Goal: Transaction & Acquisition: Purchase product/service

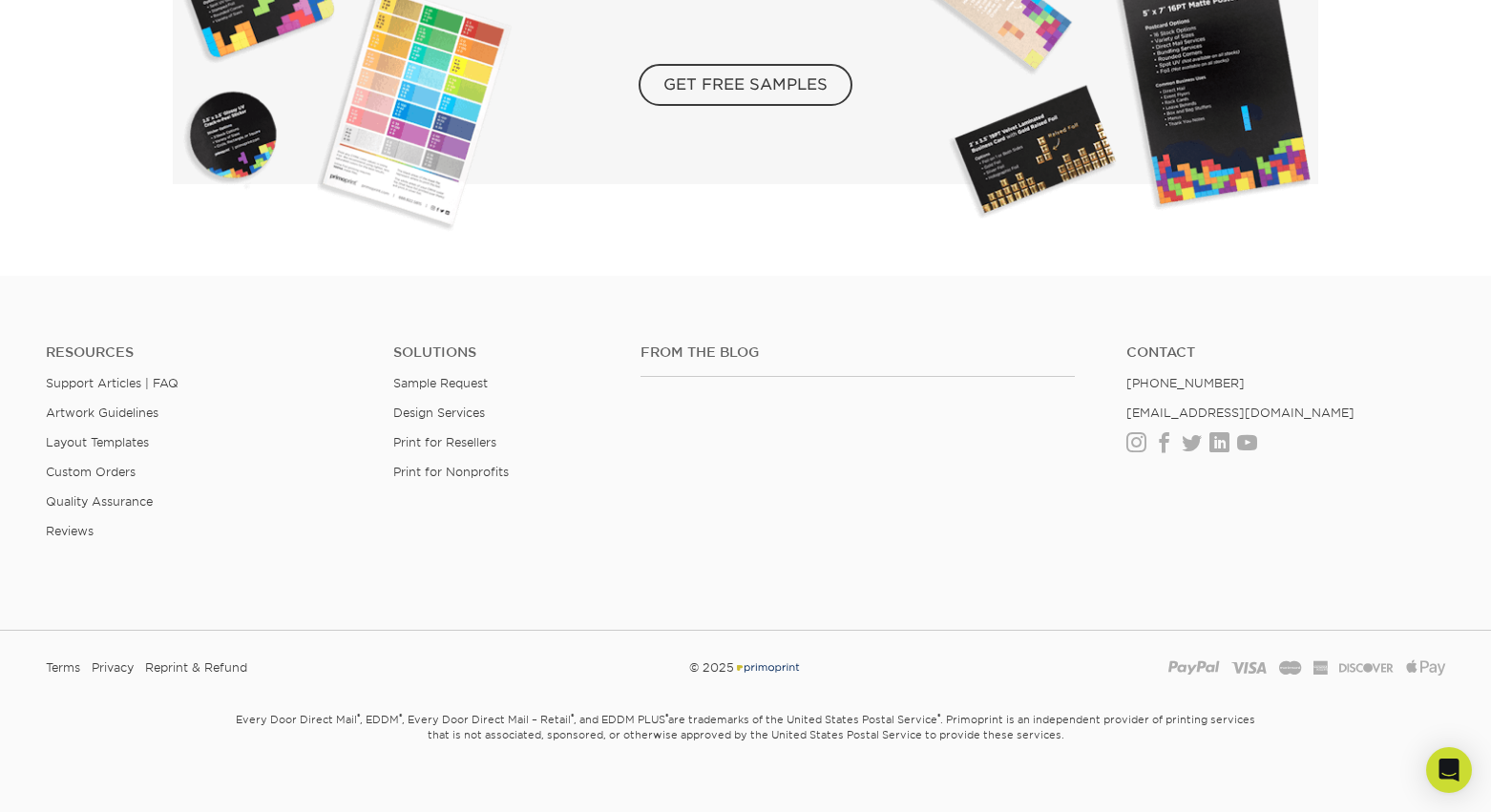
scroll to position [3500, 0]
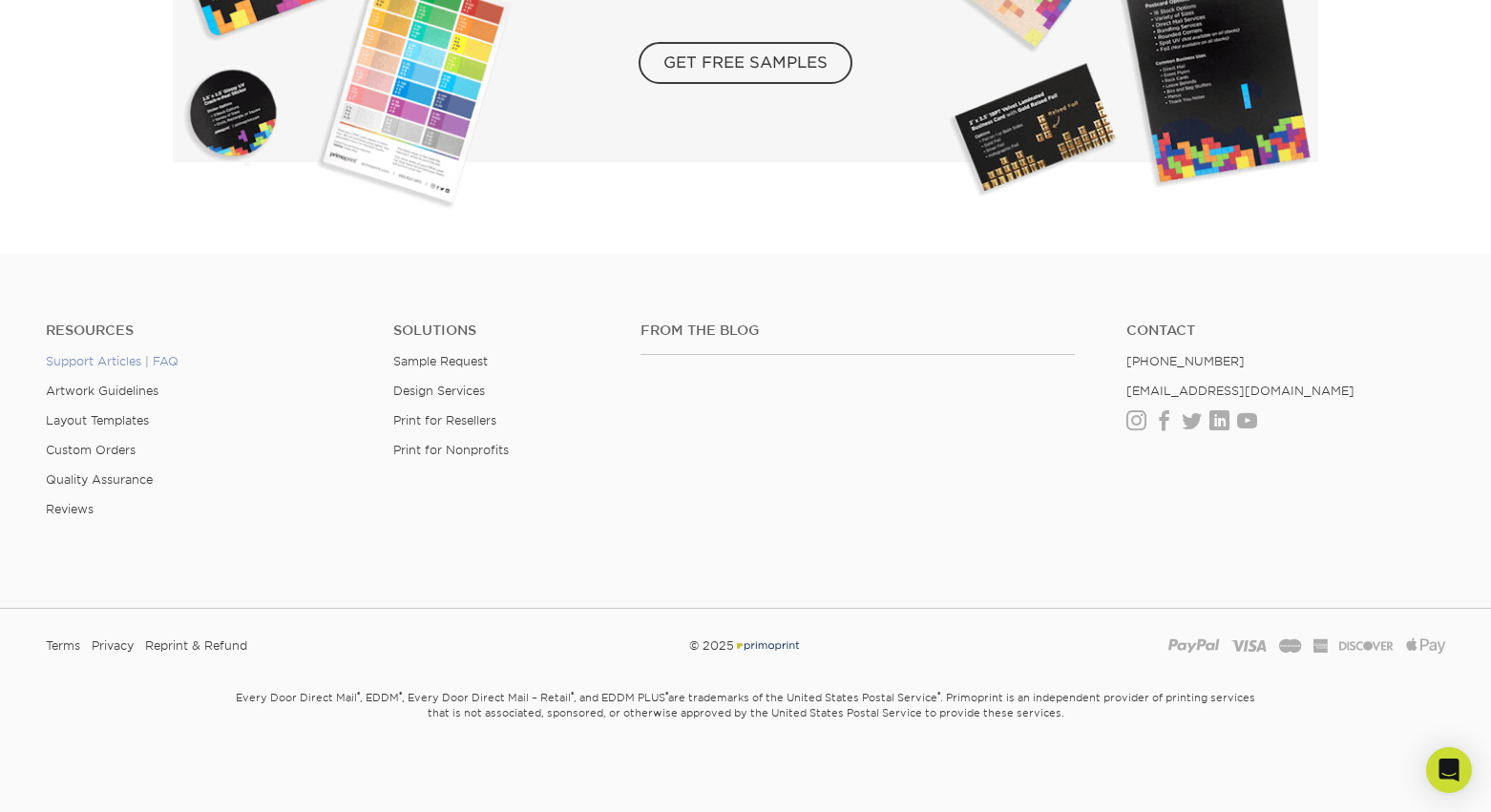
click at [161, 361] on link "Support Articles | FAQ" at bounding box center [111, 361] width 132 height 14
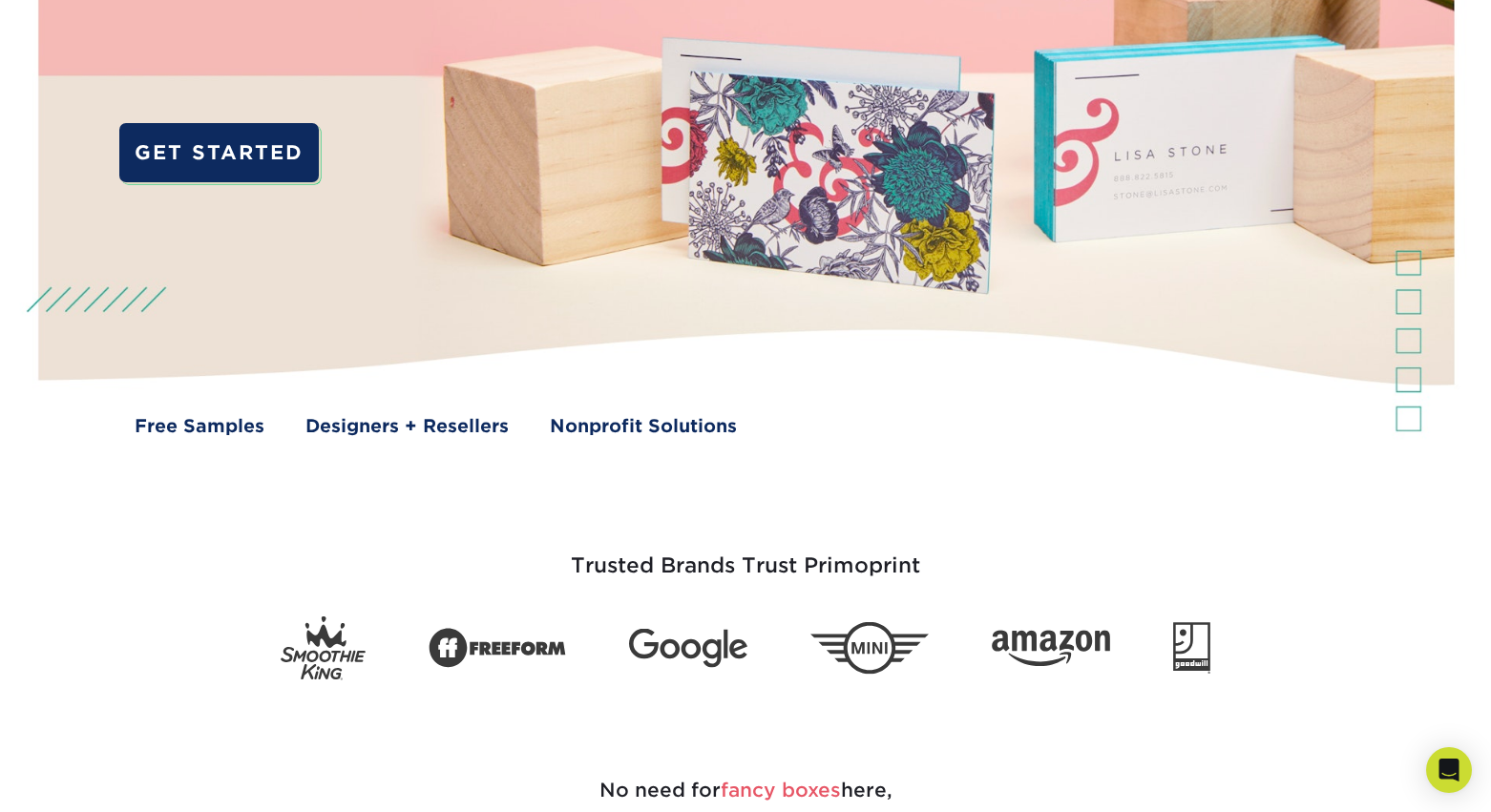
scroll to position [0, 0]
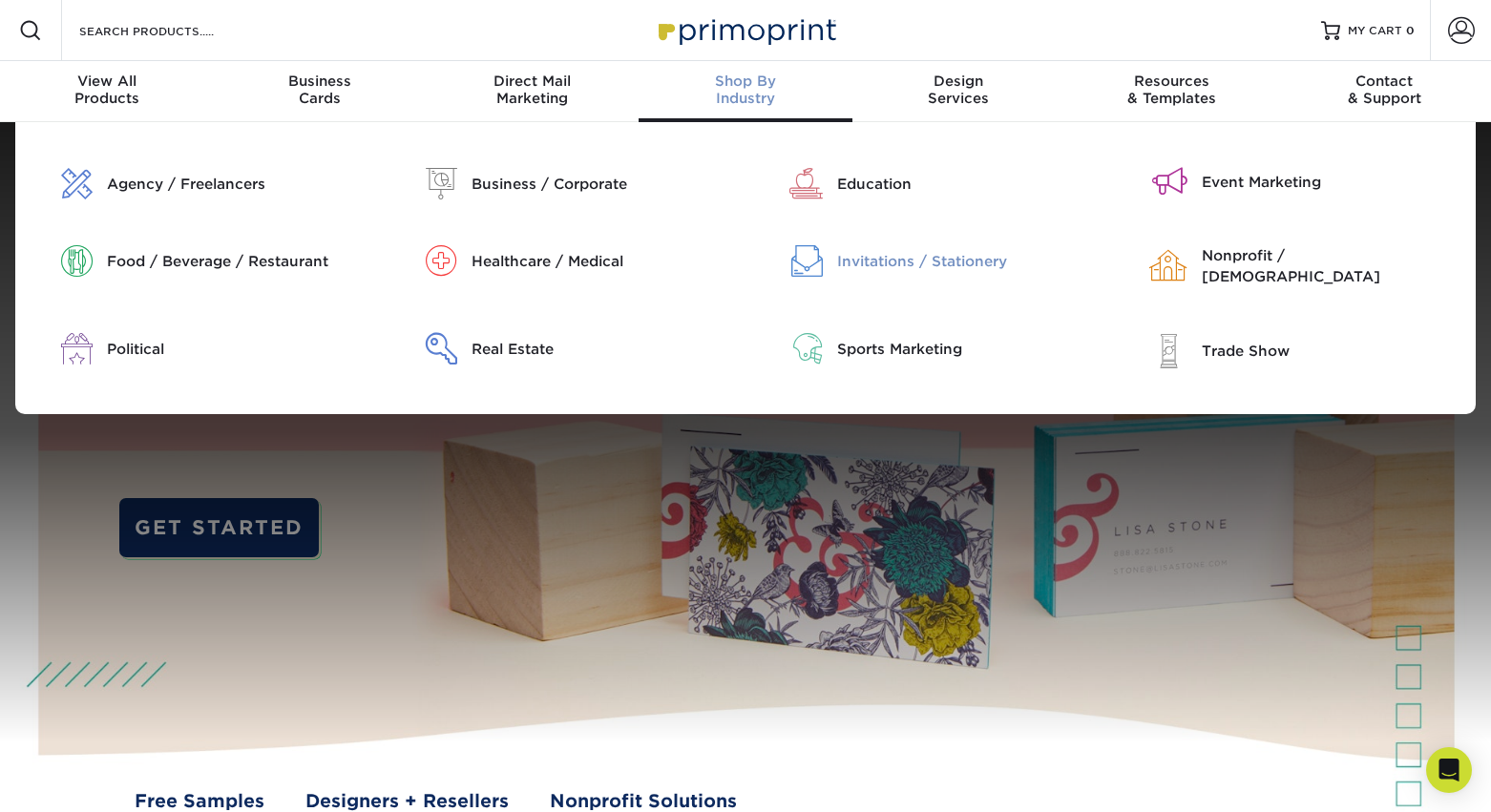
click at [848, 251] on div "Invitations / Stationery" at bounding box center [967, 262] width 260 height 21
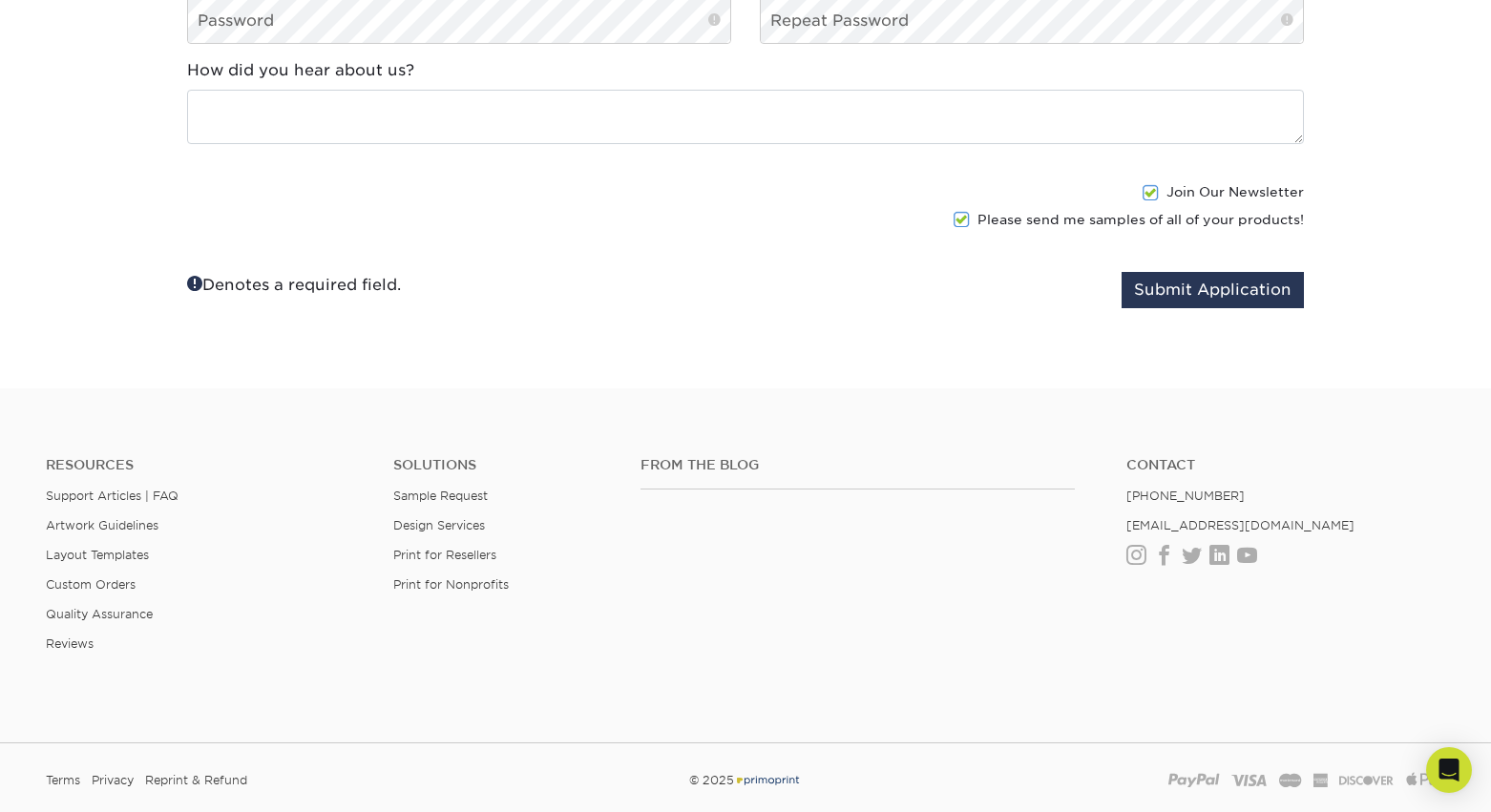
scroll to position [2130, 0]
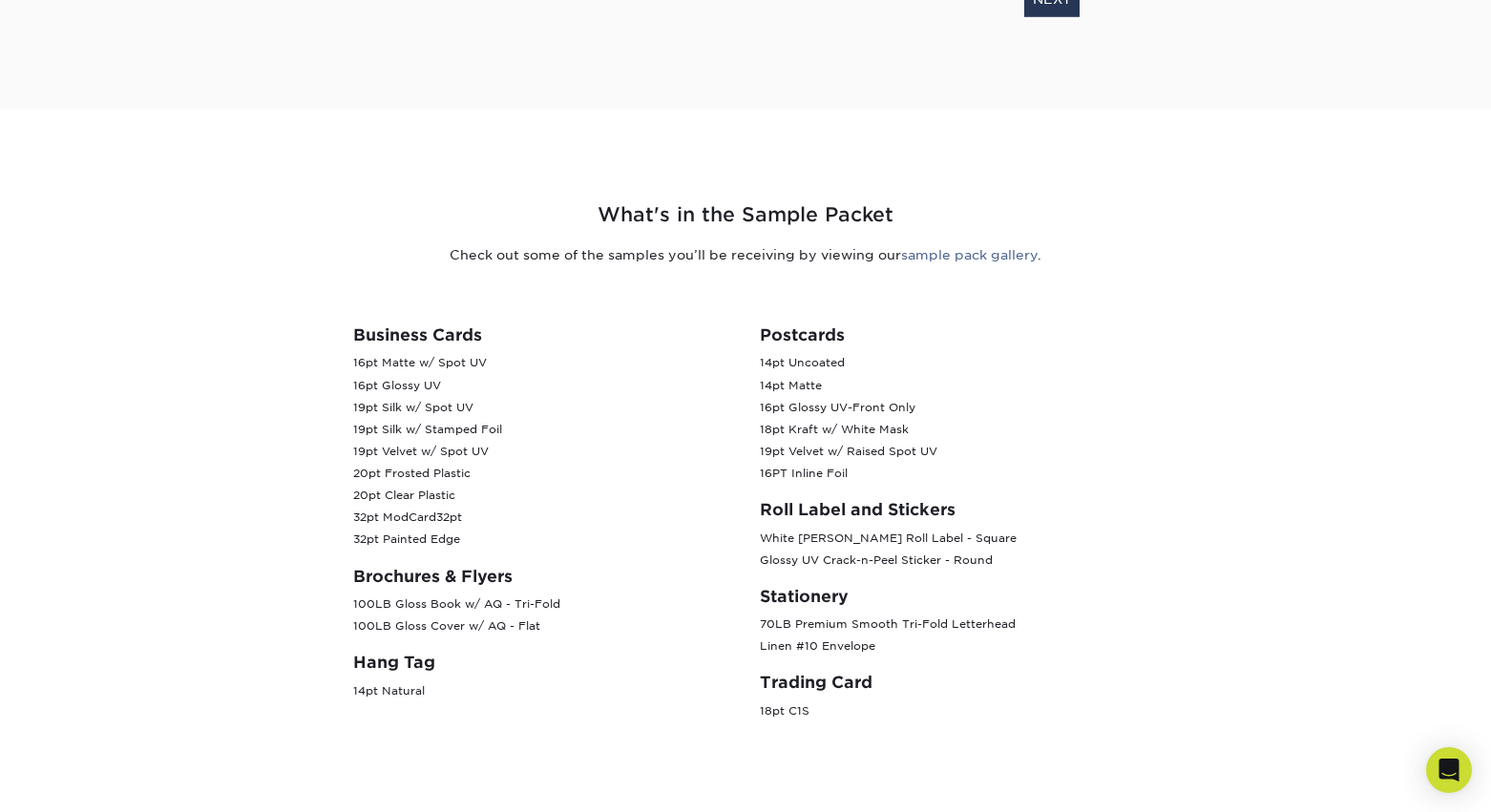
scroll to position [644, 0]
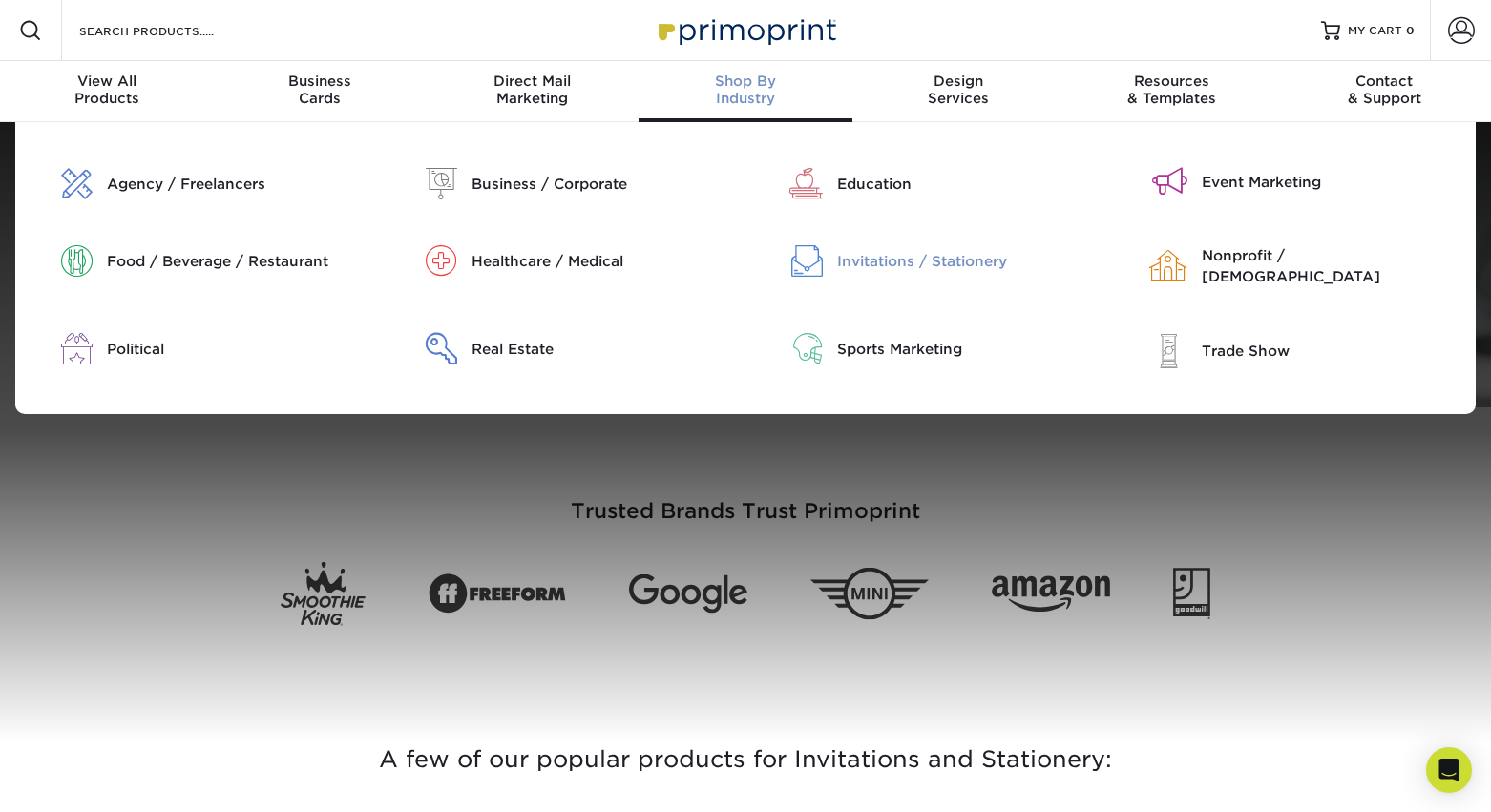
click at [893, 252] on div "Invitations / Stationery" at bounding box center [967, 262] width 260 height 21
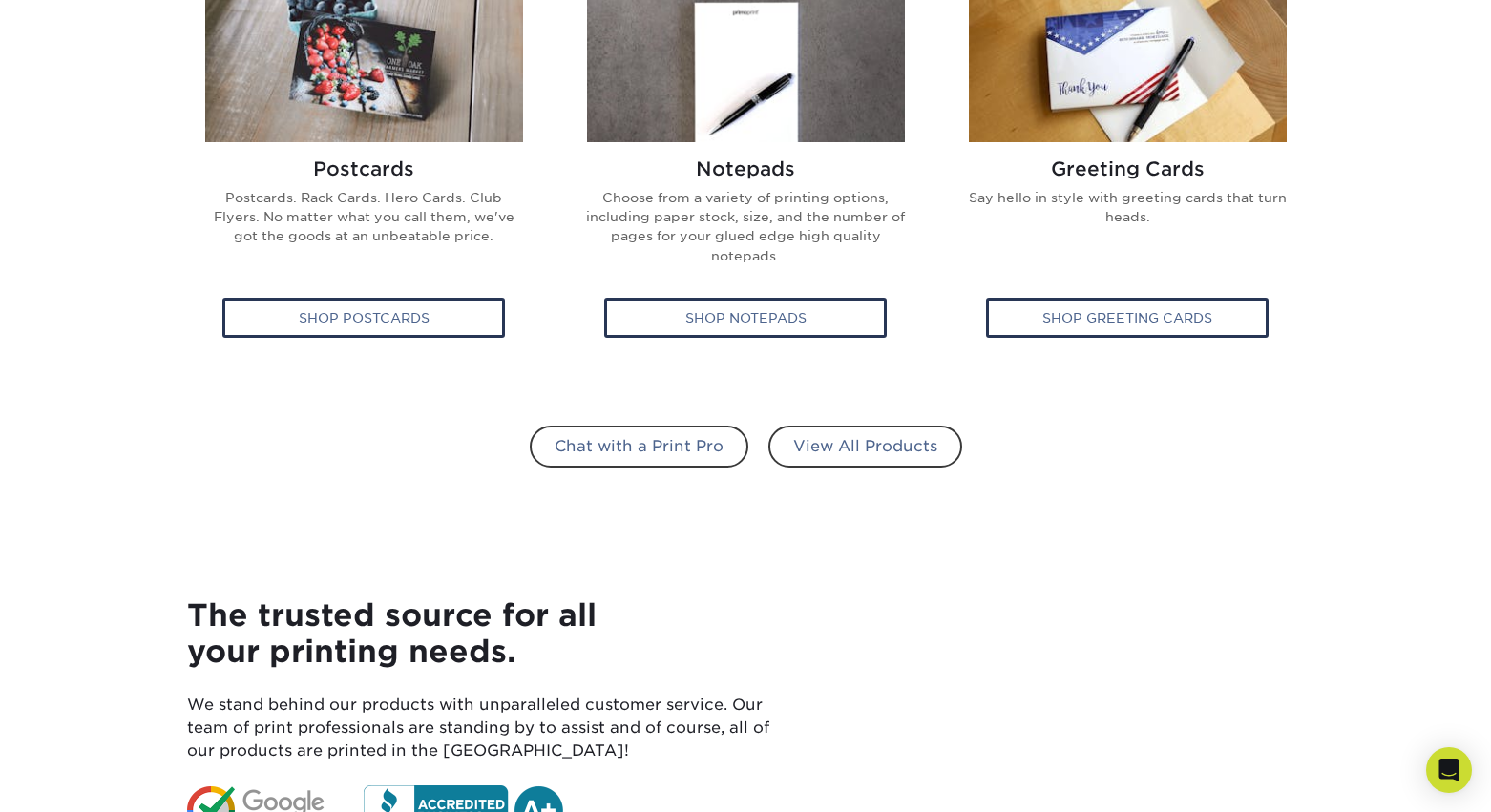
scroll to position [1253, 0]
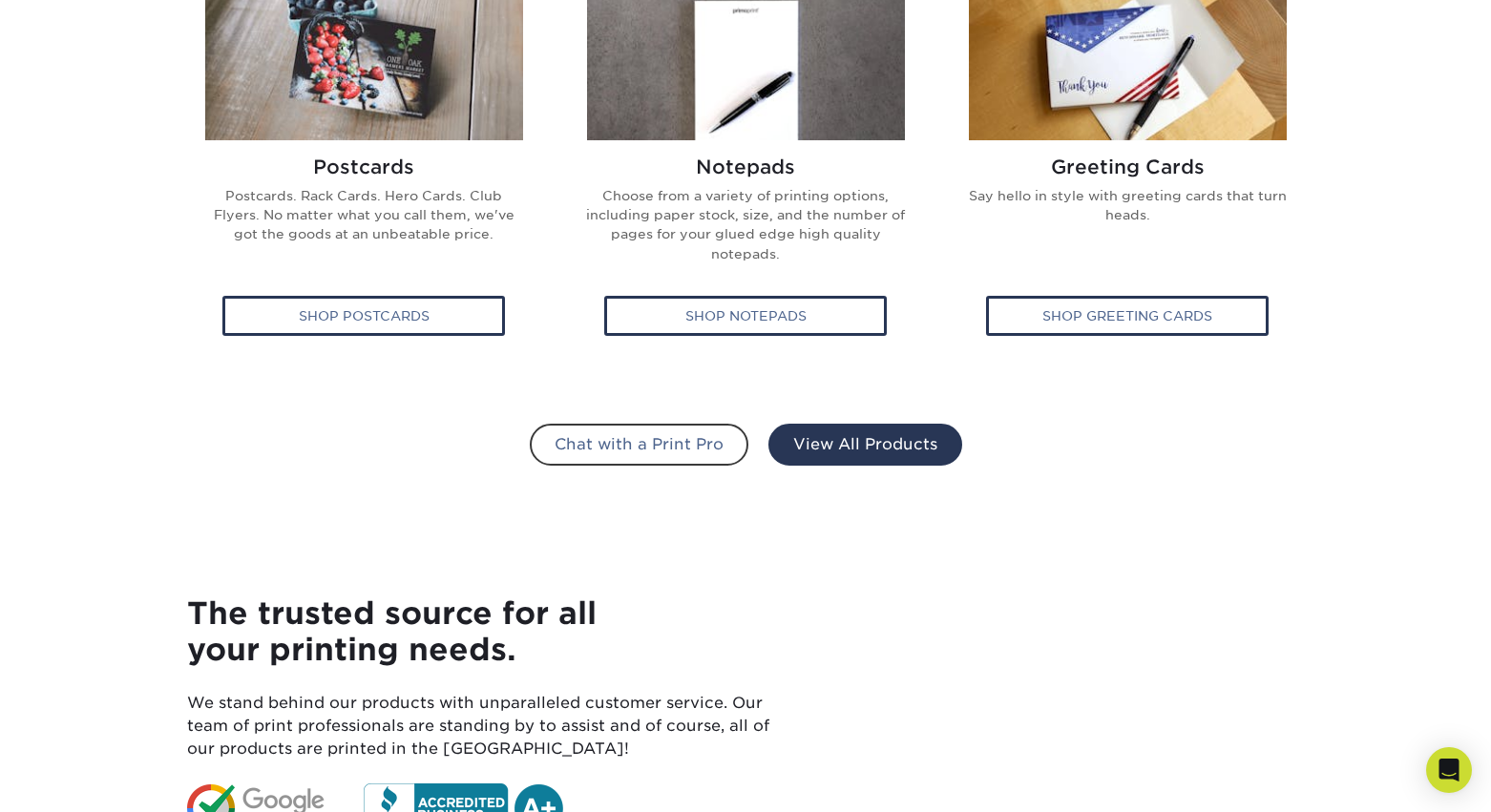
click at [914, 454] on link "View All Products" at bounding box center [865, 444] width 193 height 42
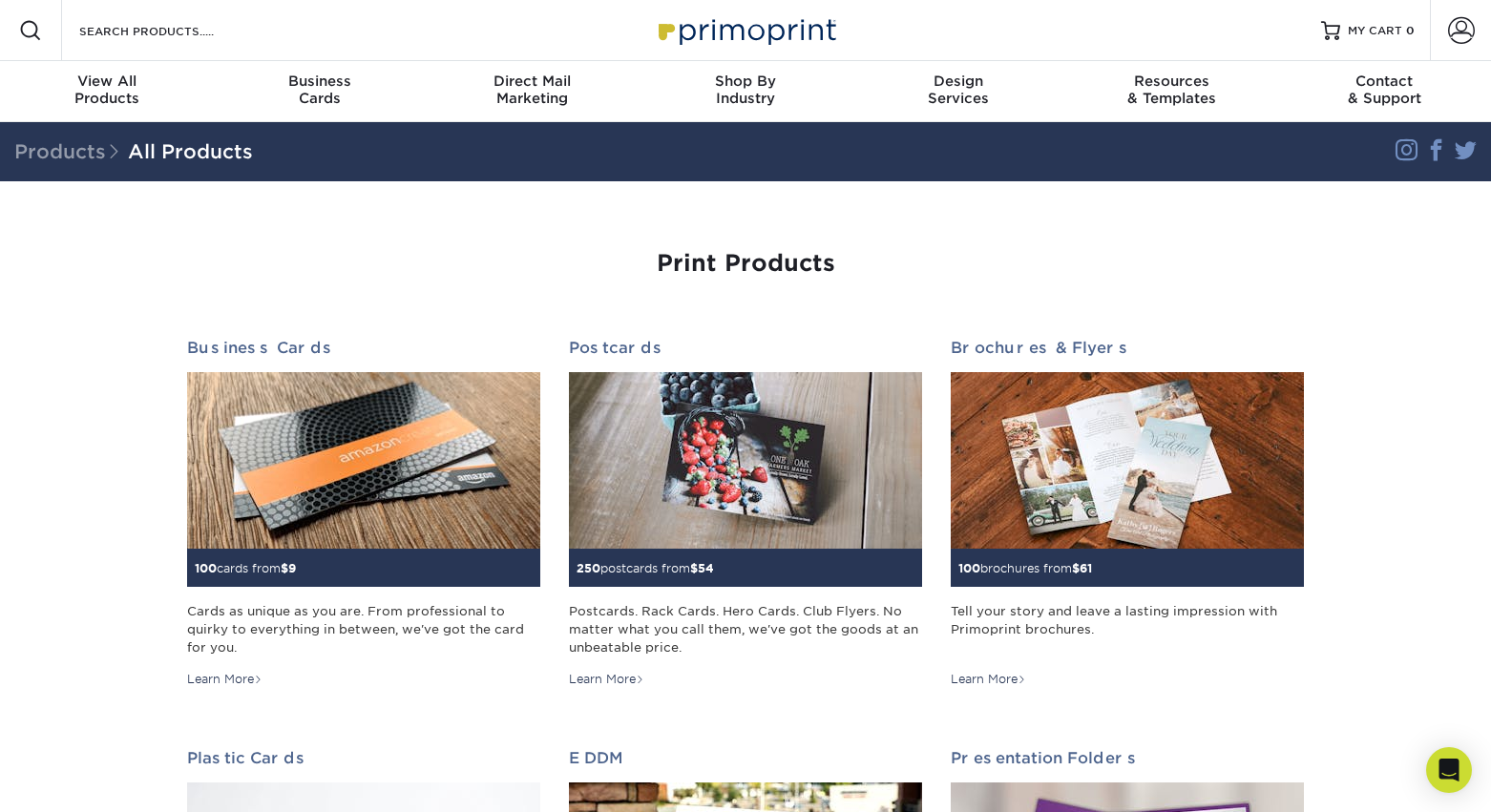
scroll to position [176, 0]
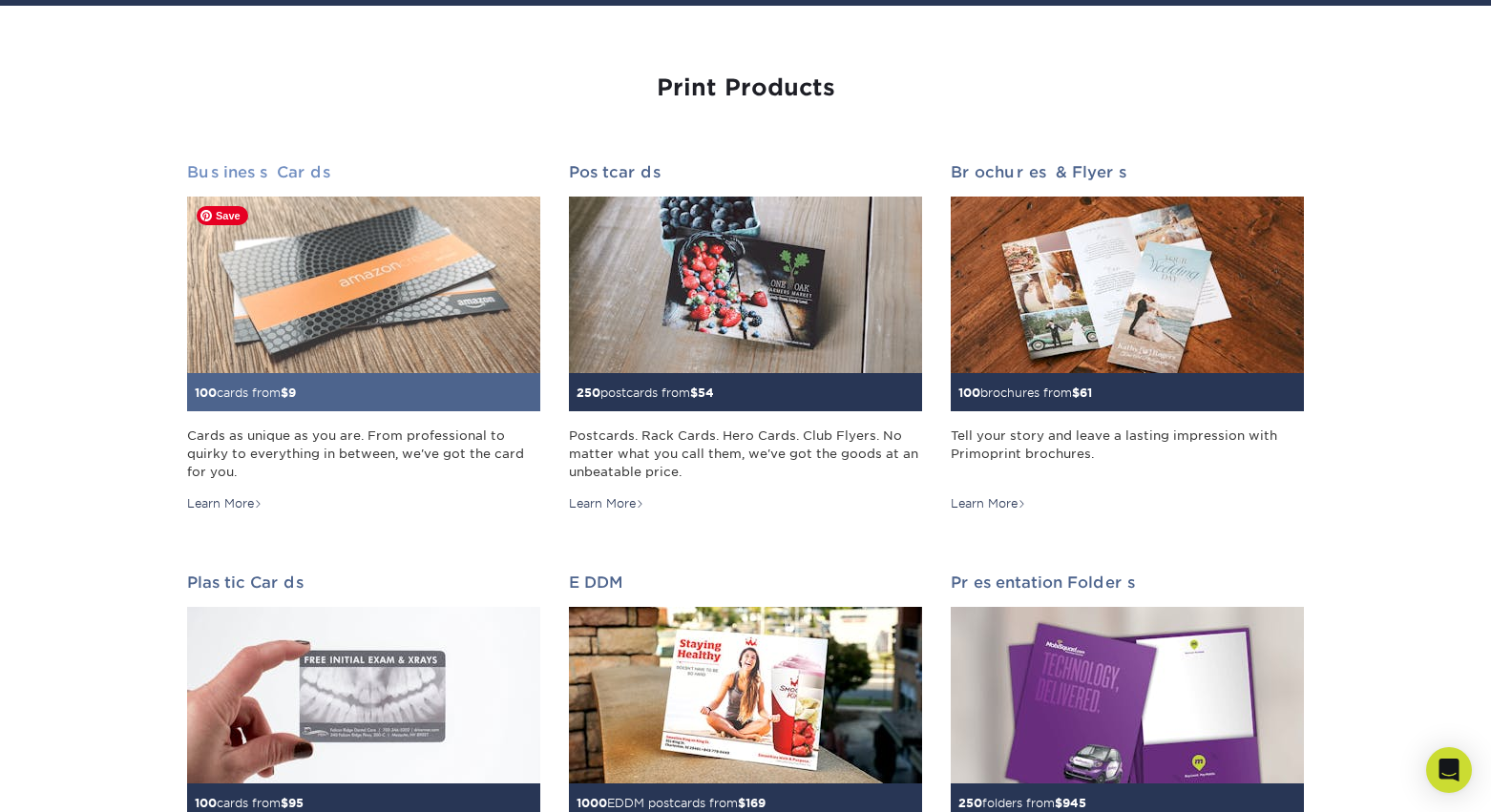
click at [285, 309] on img at bounding box center [364, 284] width 353 height 177
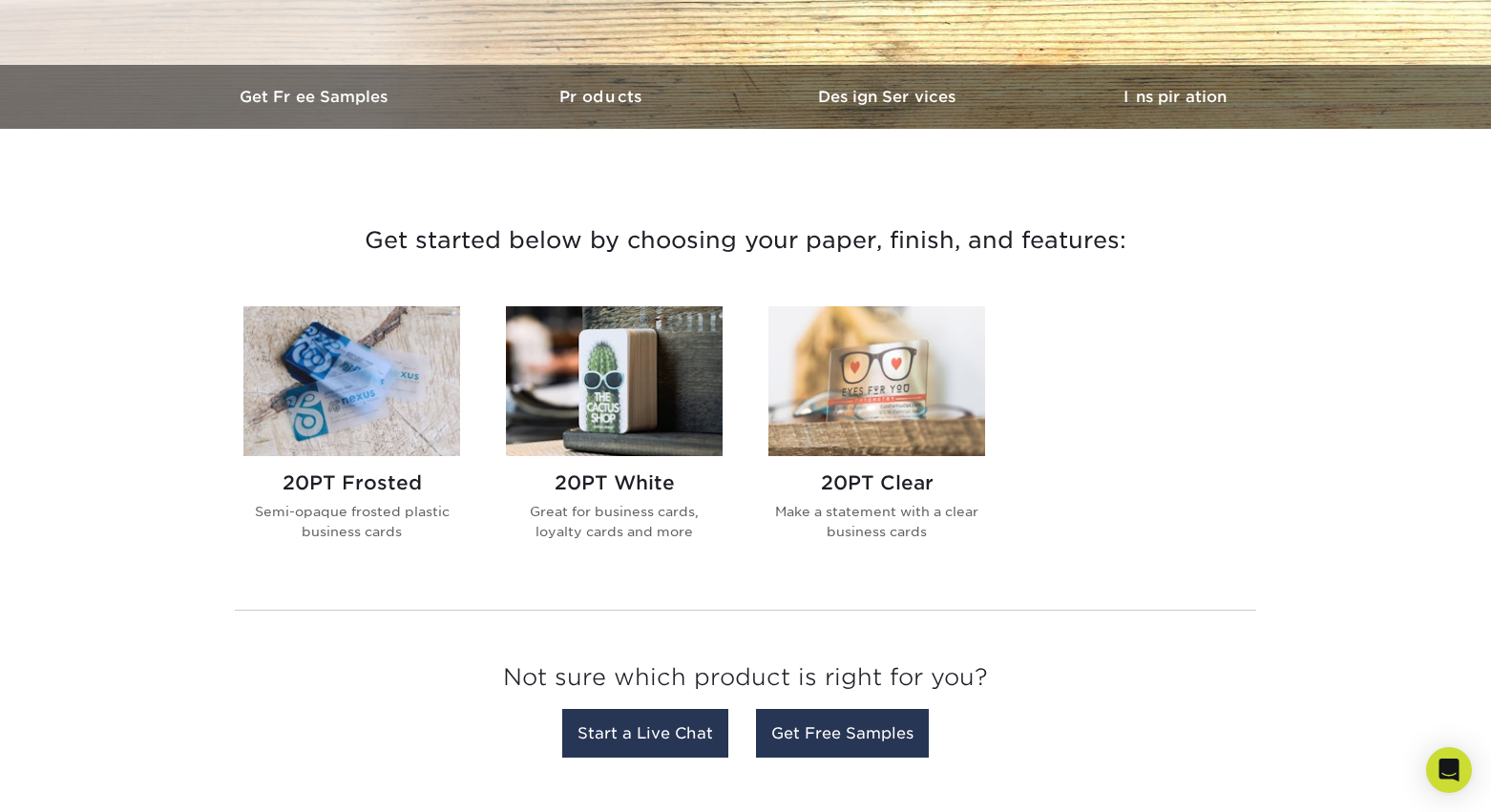
scroll to position [703, 0]
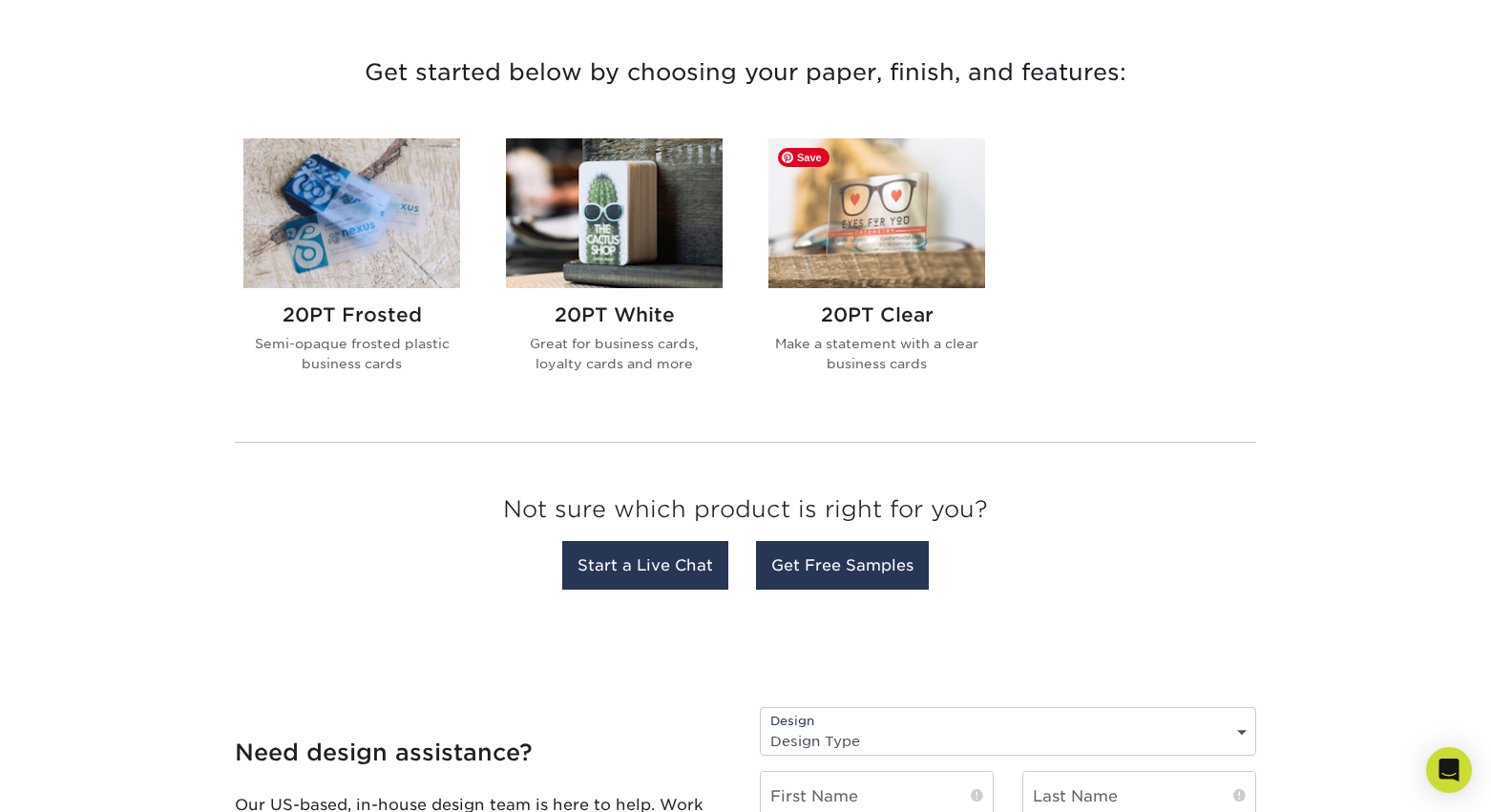
click at [913, 229] on img at bounding box center [877, 213] width 217 height 150
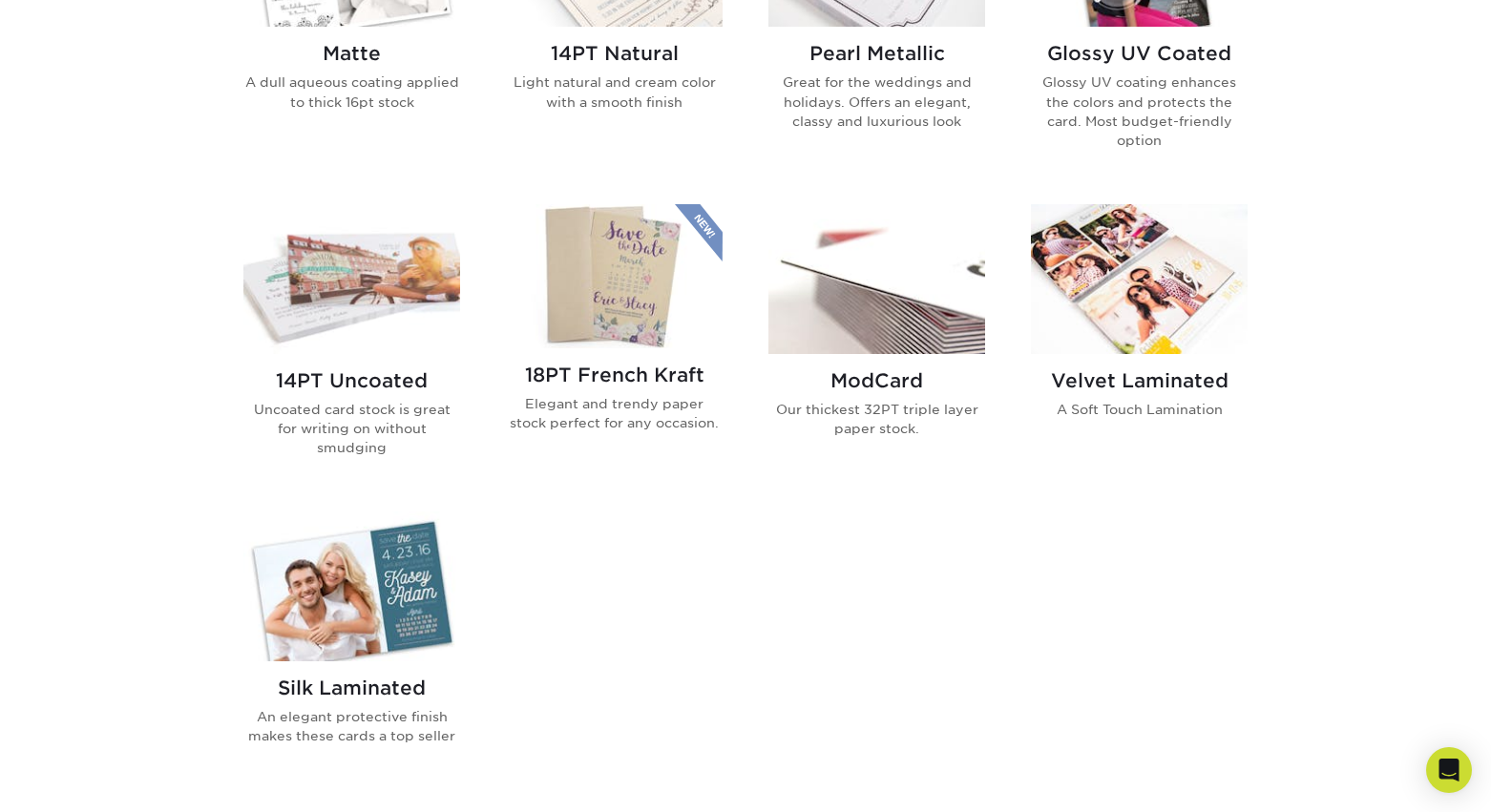
scroll to position [1090, 0]
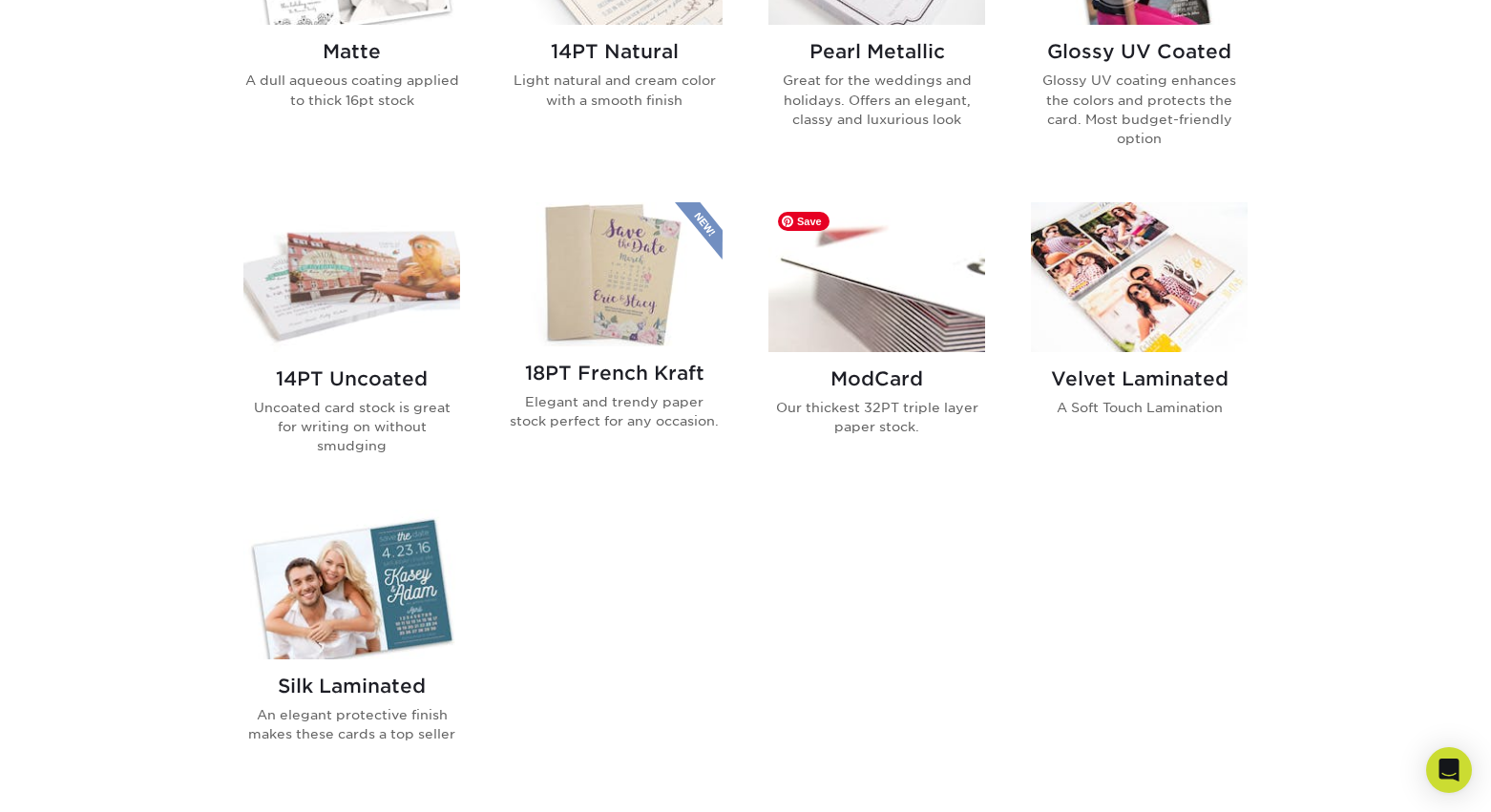
click at [916, 302] on img at bounding box center [877, 276] width 217 height 150
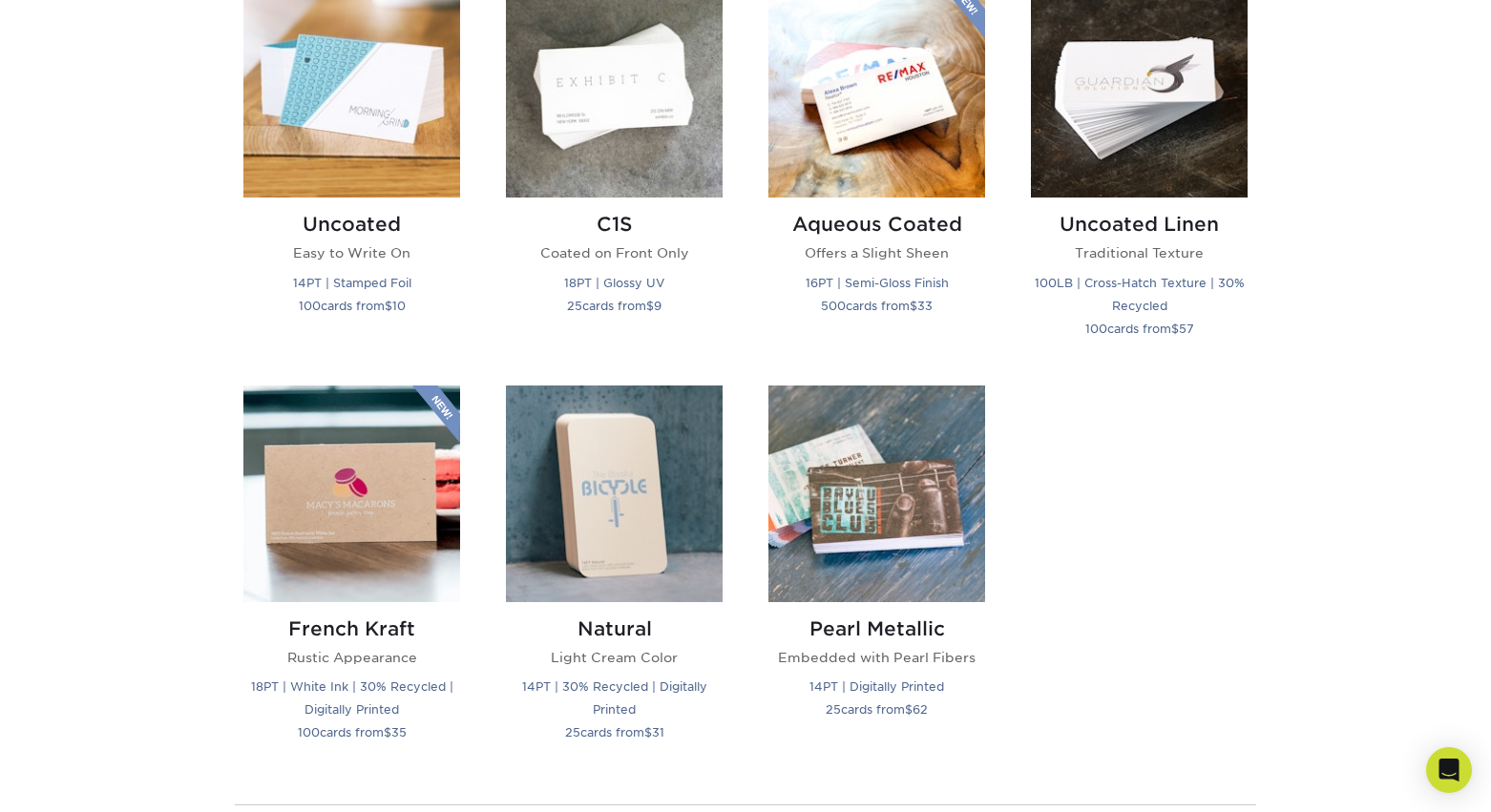
scroll to position [2014, 0]
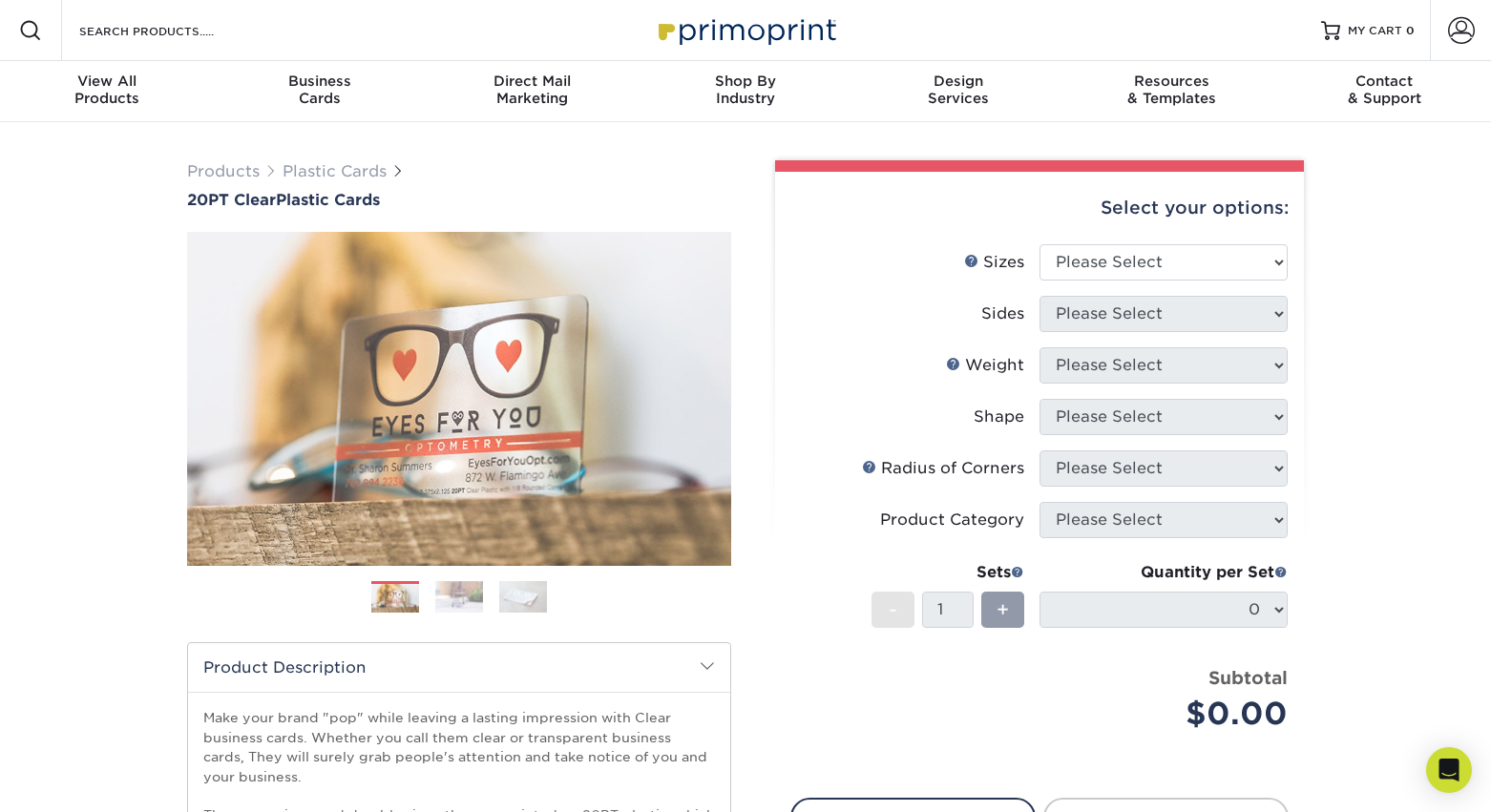
click at [464, 603] on img at bounding box center [458, 596] width 47 height 34
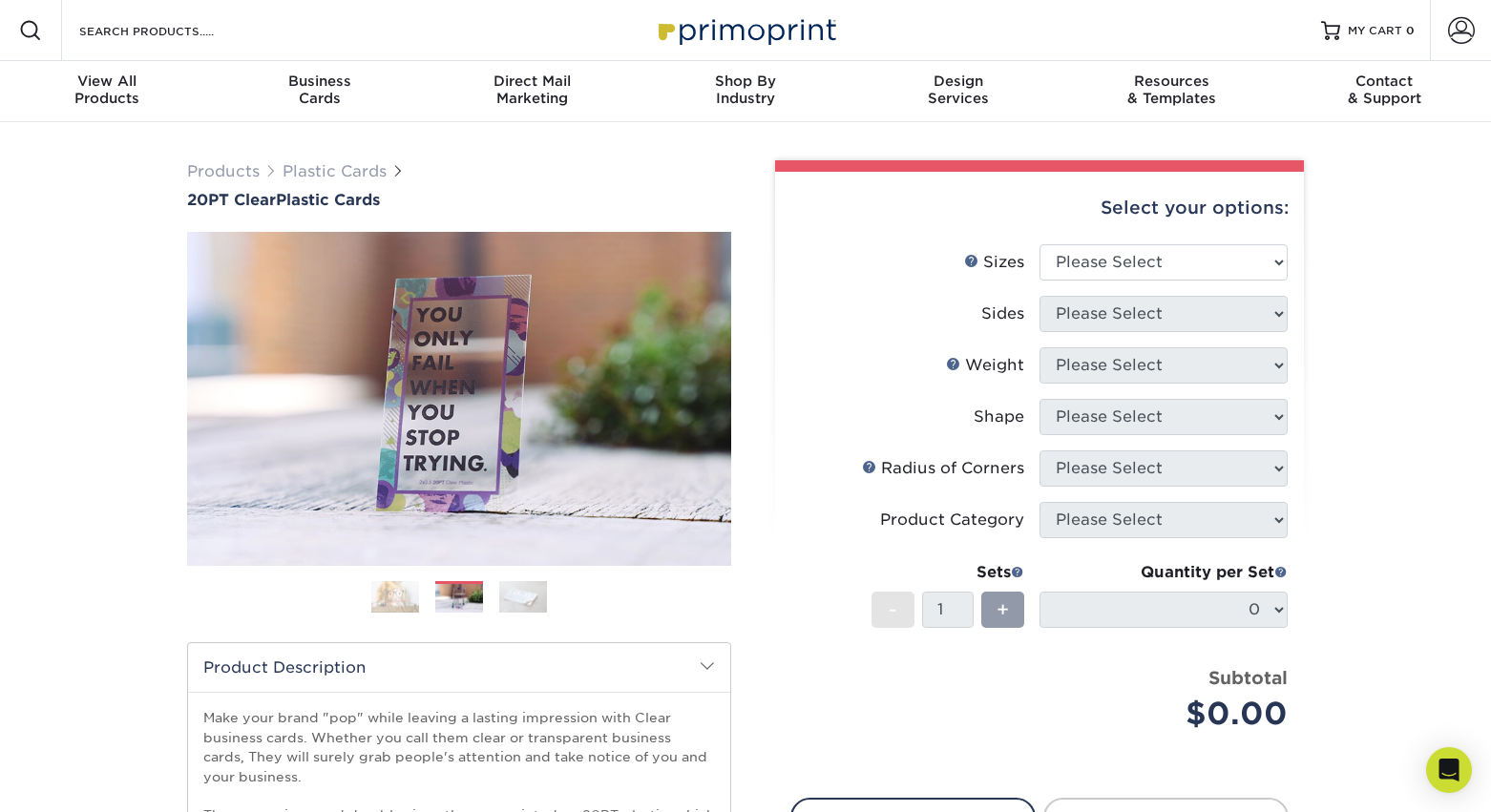
click at [534, 596] on img at bounding box center [522, 596] width 47 height 34
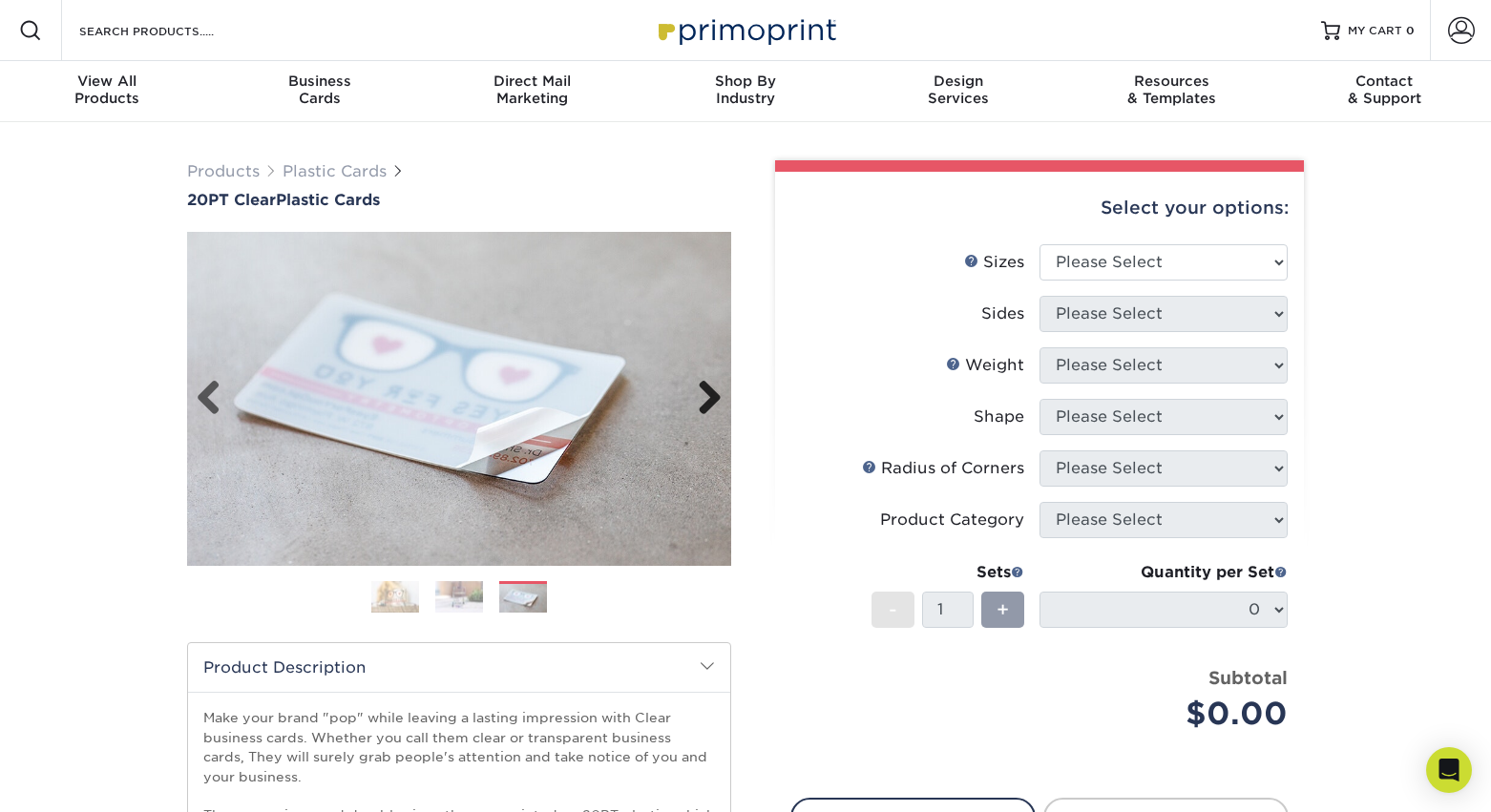
click at [719, 399] on link "Next" at bounding box center [702, 398] width 38 height 38
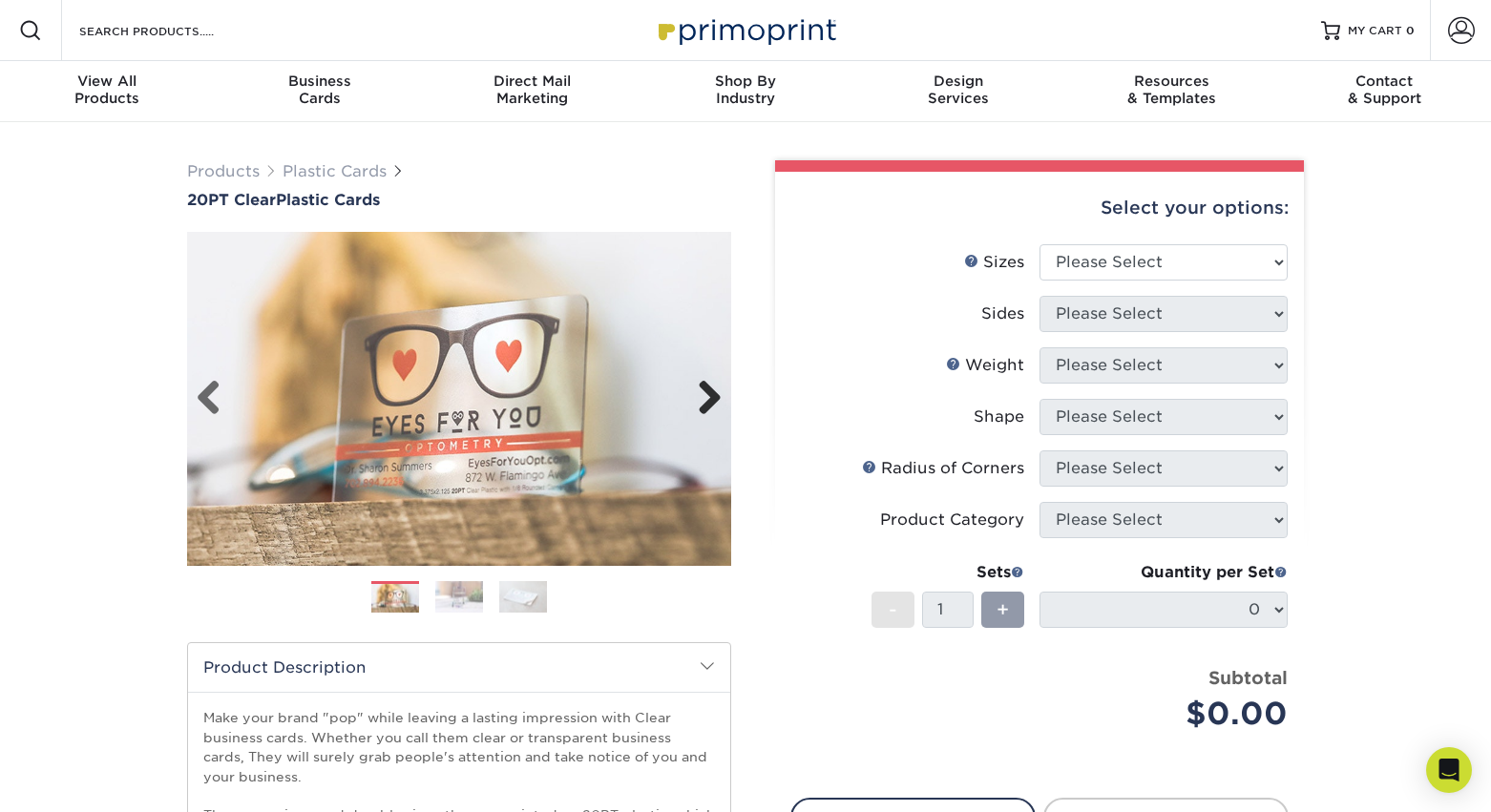
click at [719, 399] on link "Next" at bounding box center [702, 398] width 38 height 38
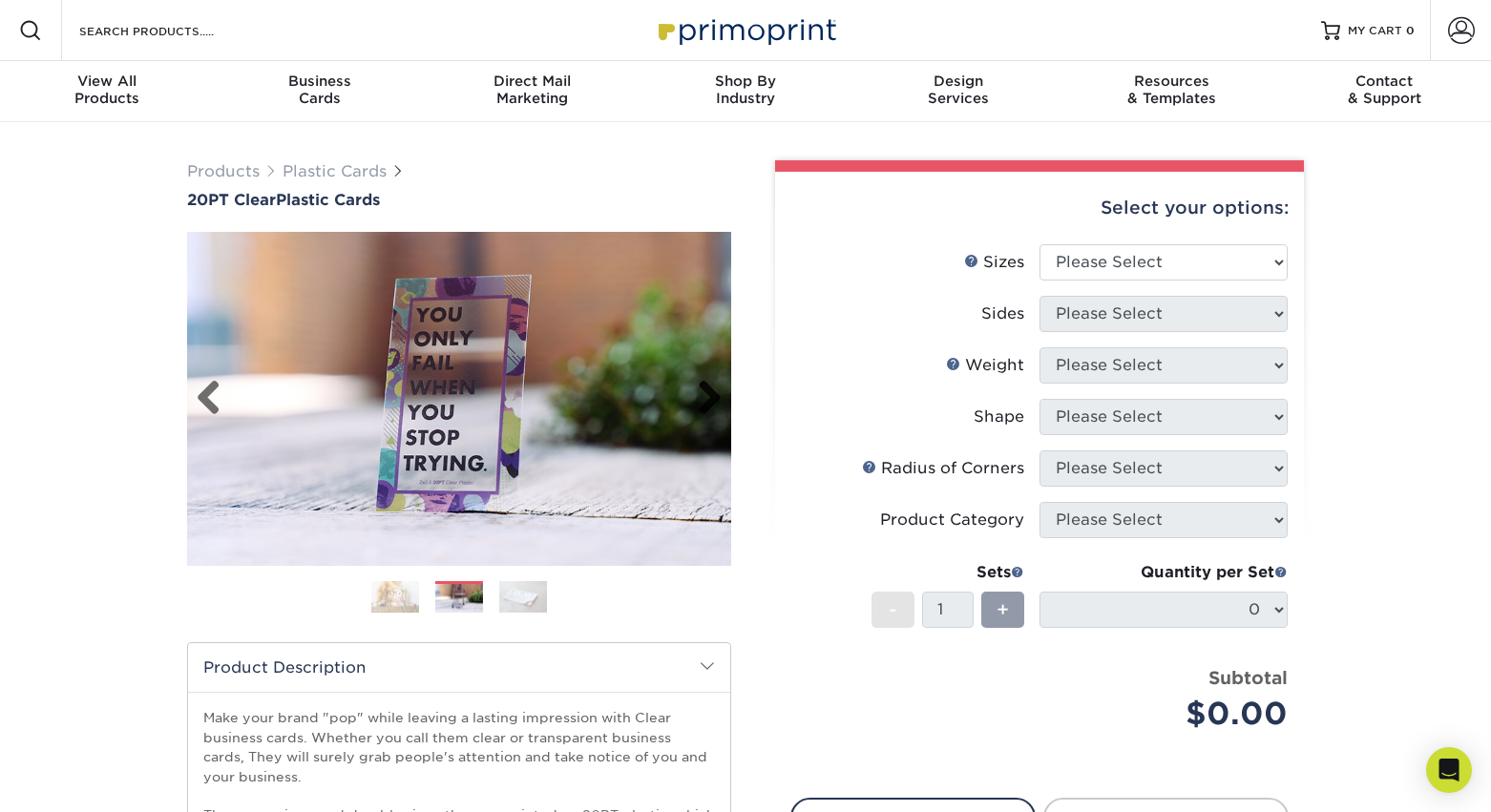
click at [719, 399] on link "Next" at bounding box center [702, 398] width 38 height 38
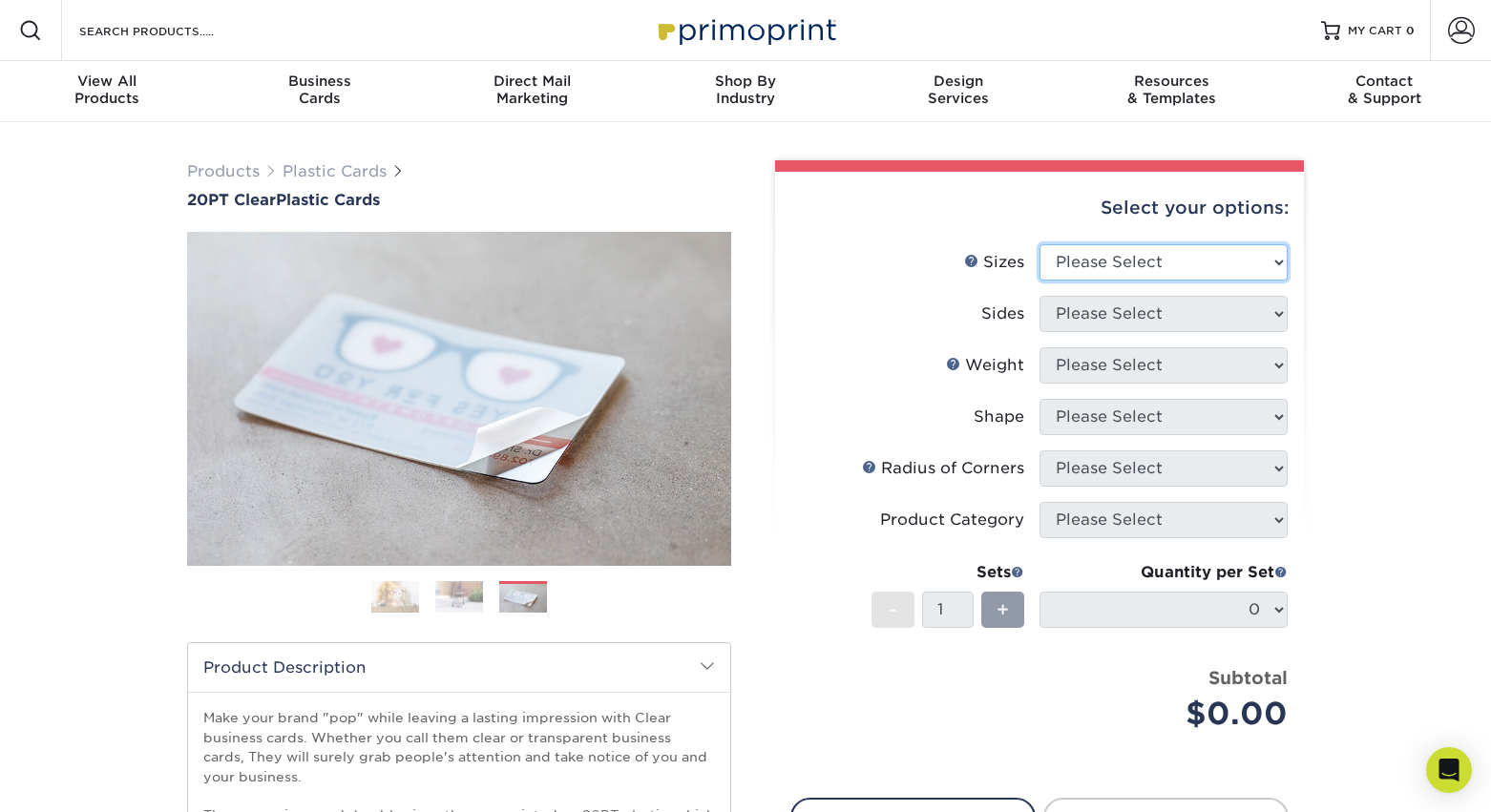
click at [1121, 272] on select "Please Select 2" x 3.5" 2.12" x 3.375" 2.5" x 2.5"" at bounding box center [1163, 263] width 248 height 37
select select "2.50x2.50"
click at [1039, 245] on select "Please Select 2" x 3.5" 2.12" x 3.375" 2.5" x 2.5"" at bounding box center [1163, 263] width 248 height 37
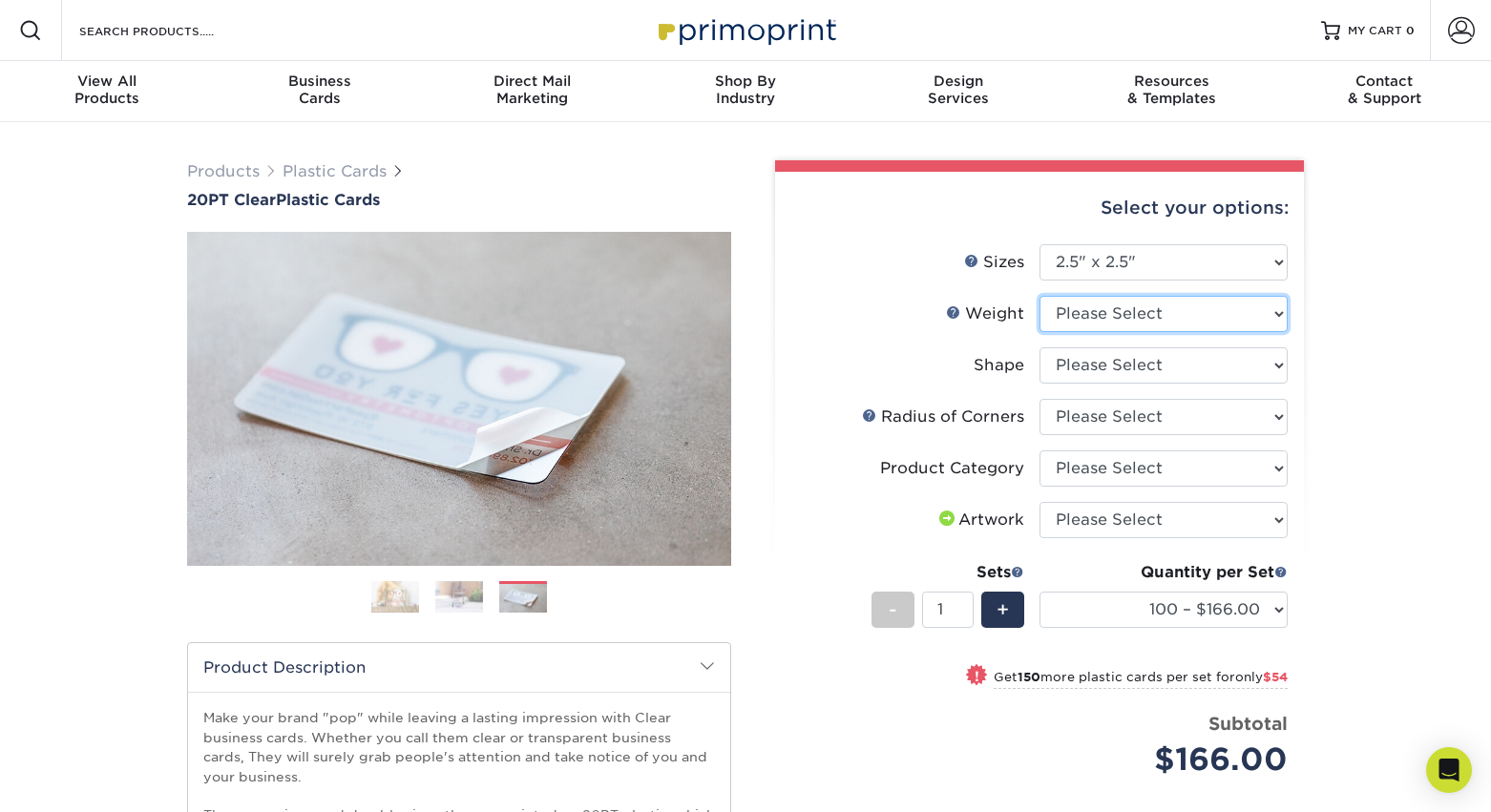
click at [1134, 312] on select "Please Select 20PT Clear Plastic" at bounding box center [1163, 314] width 248 height 37
select select "20PT Clear Plastic"
click at [1039, 296] on select "Please Select 20PT Clear Plastic" at bounding box center [1163, 314] width 248 height 37
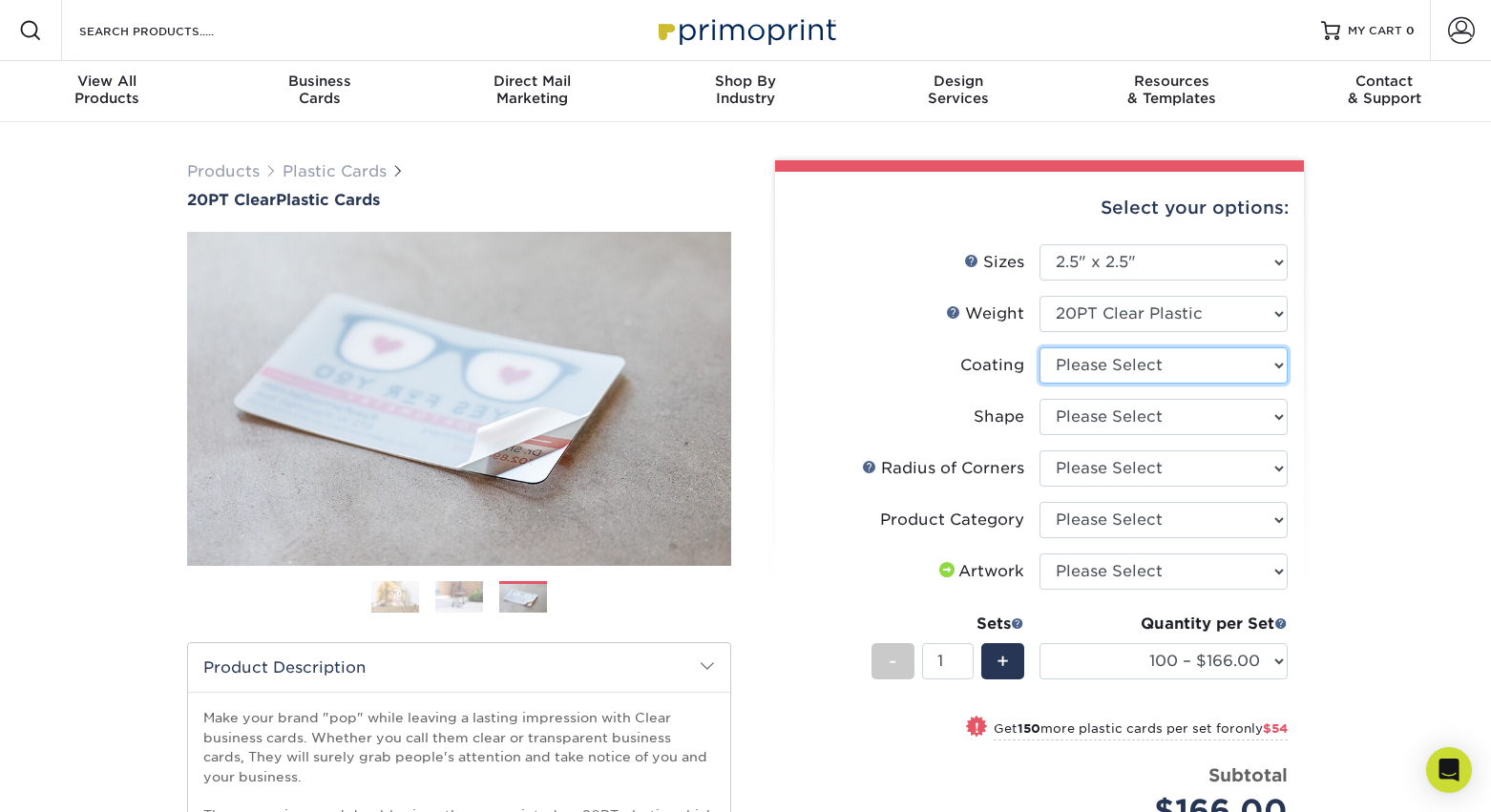
click at [1116, 364] on select at bounding box center [1163, 365] width 248 height 37
select select "3e7618de-abca-4bda-9f97-8b9129e913d8"
click at [1039, 347] on select at bounding box center [1163, 365] width 248 height 37
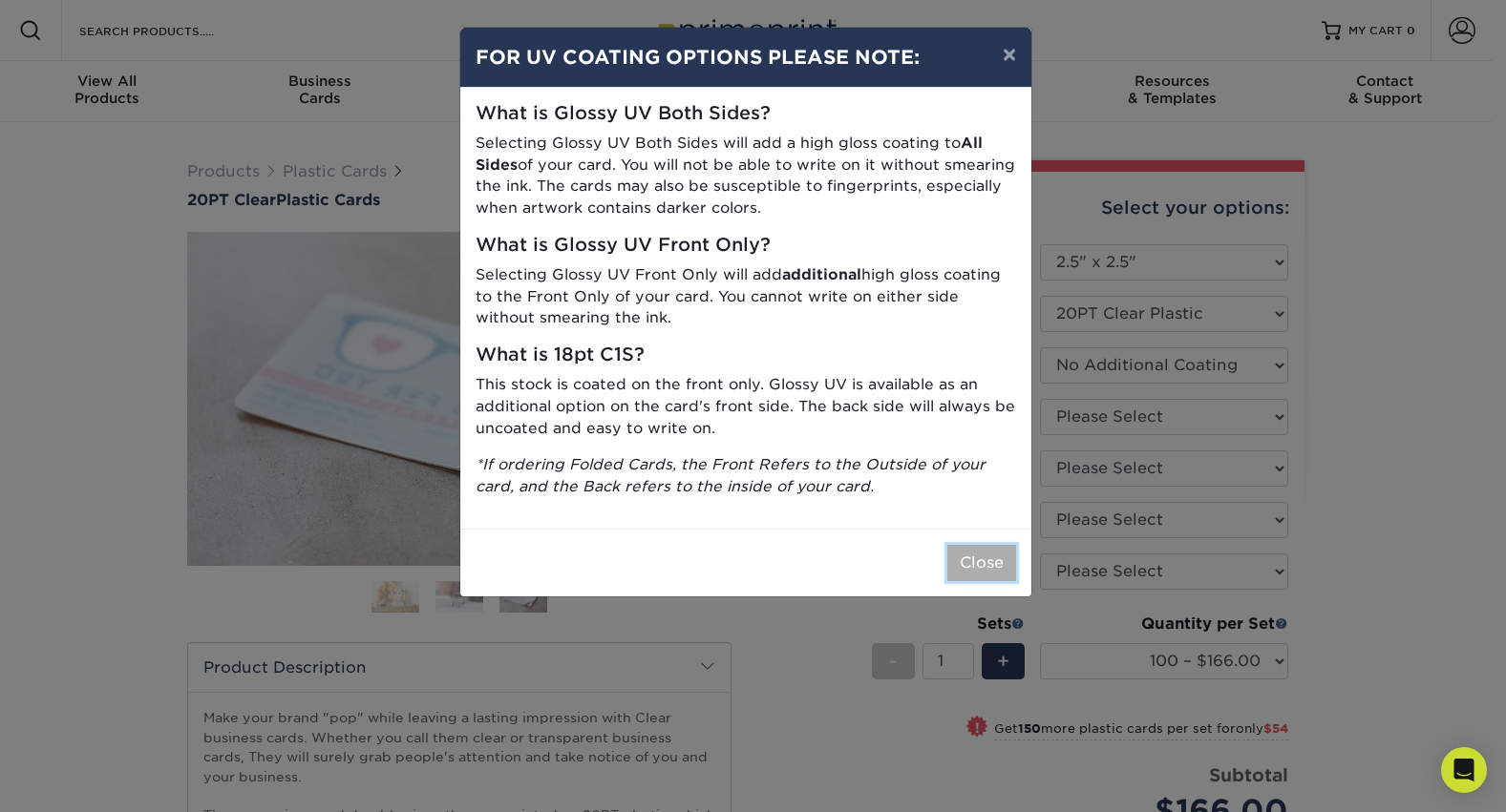
click at [982, 562] on button "Close" at bounding box center [981, 564] width 69 height 37
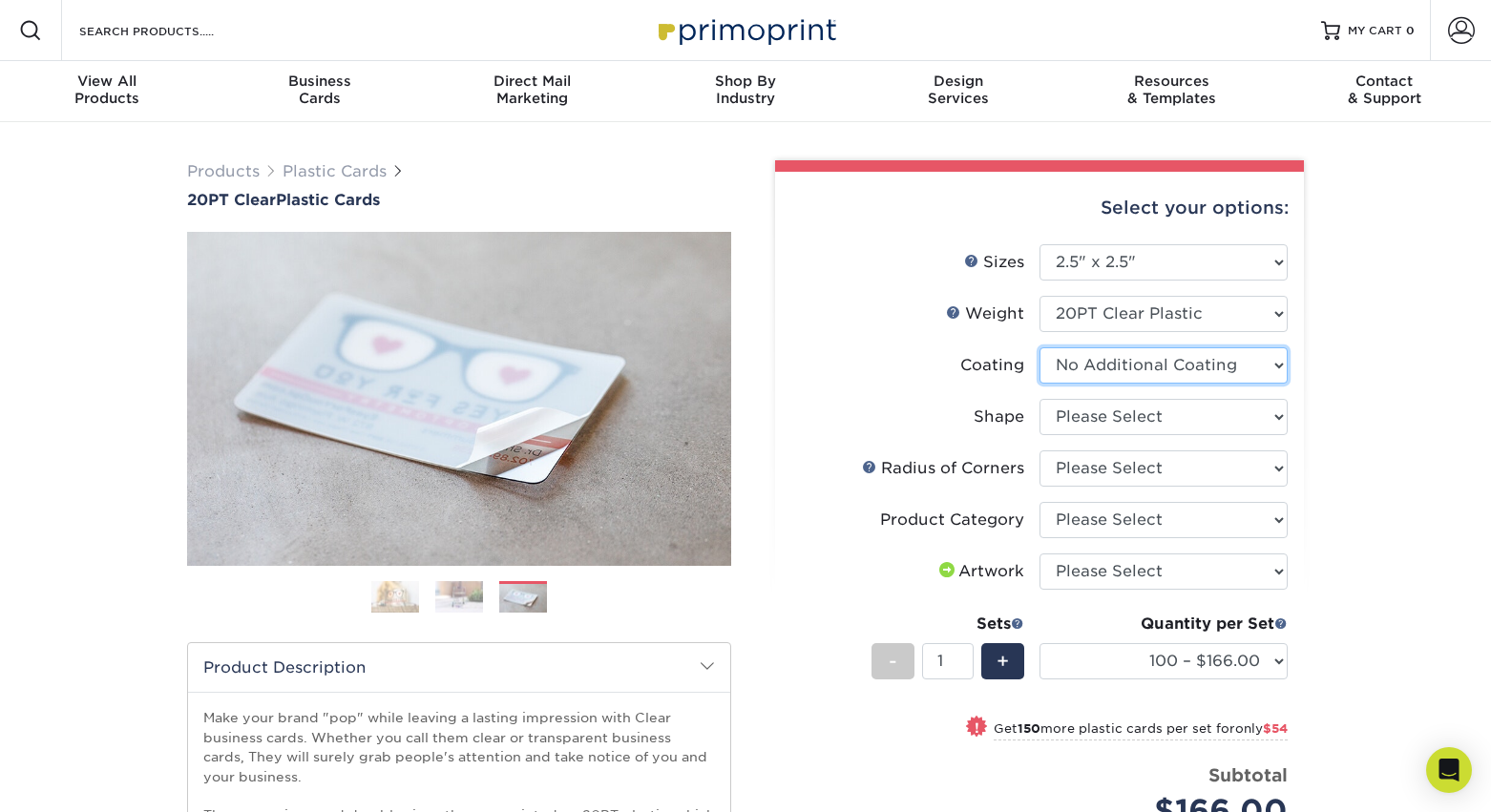
click at [1194, 362] on select at bounding box center [1163, 365] width 248 height 37
click at [1181, 421] on select "Please Select Standard" at bounding box center [1163, 418] width 248 height 37
select select "standard"
click at [1039, 399] on select "Please Select Standard" at bounding box center [1163, 418] width 248 height 37
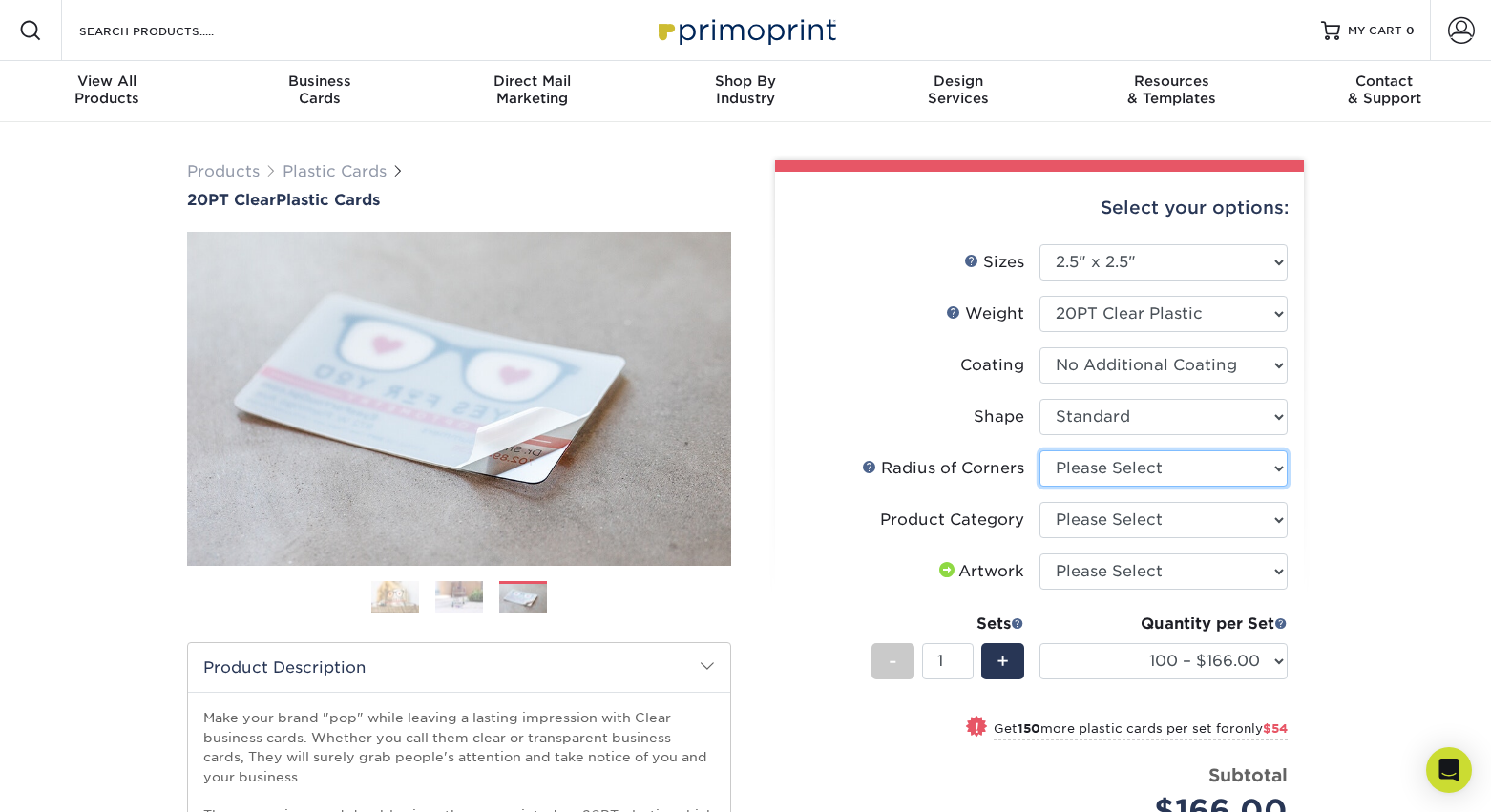
click at [1203, 465] on select "Please Select Rounded 1/8" Rounded 1/4"" at bounding box center [1163, 469] width 248 height 37
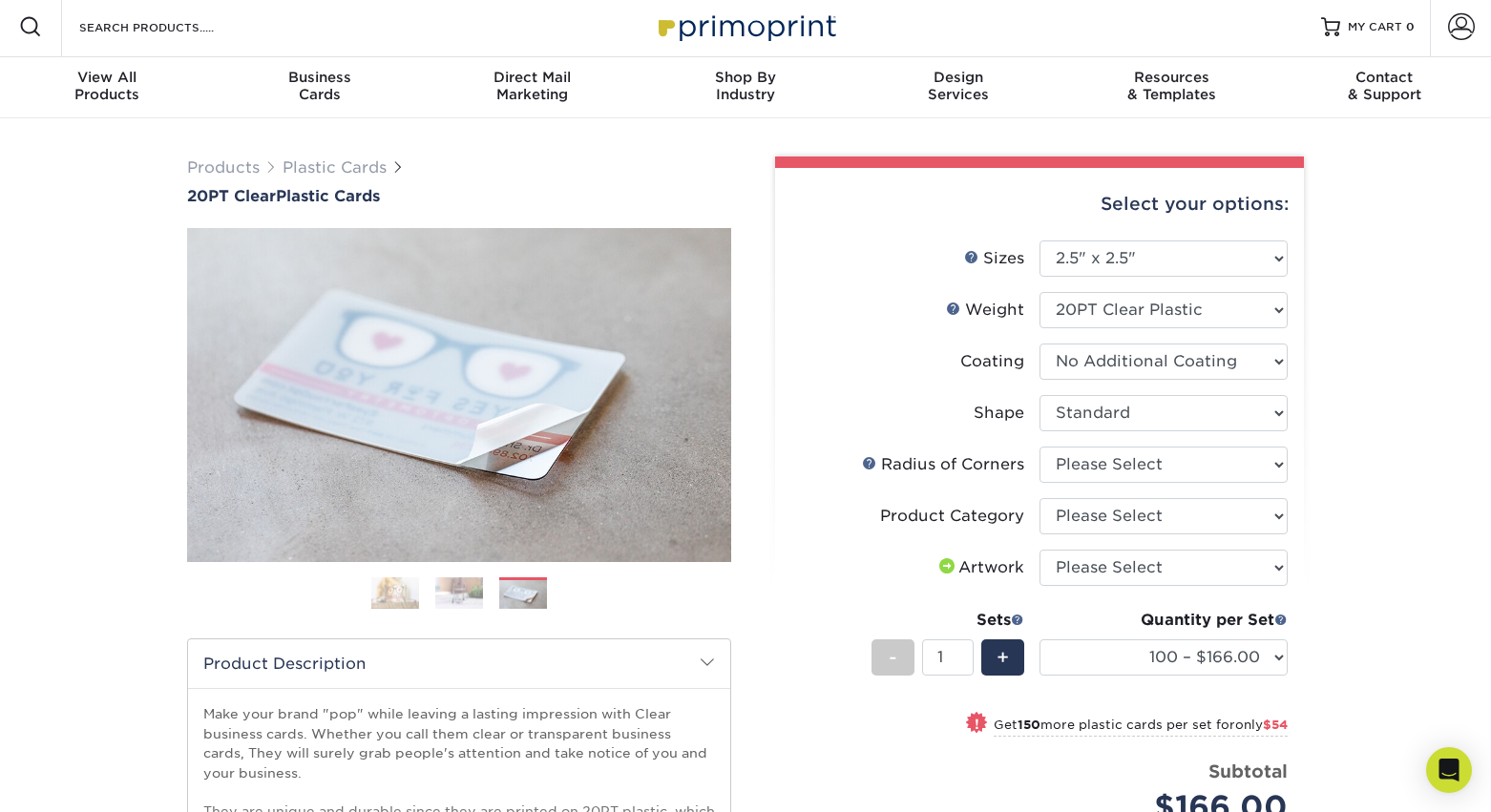
click at [1108, 537] on li "Product Category Please Select Business Cards" at bounding box center [1039, 523] width 496 height 51
click at [1109, 511] on select "Please Select Business Cards" at bounding box center [1163, 516] width 248 height 37
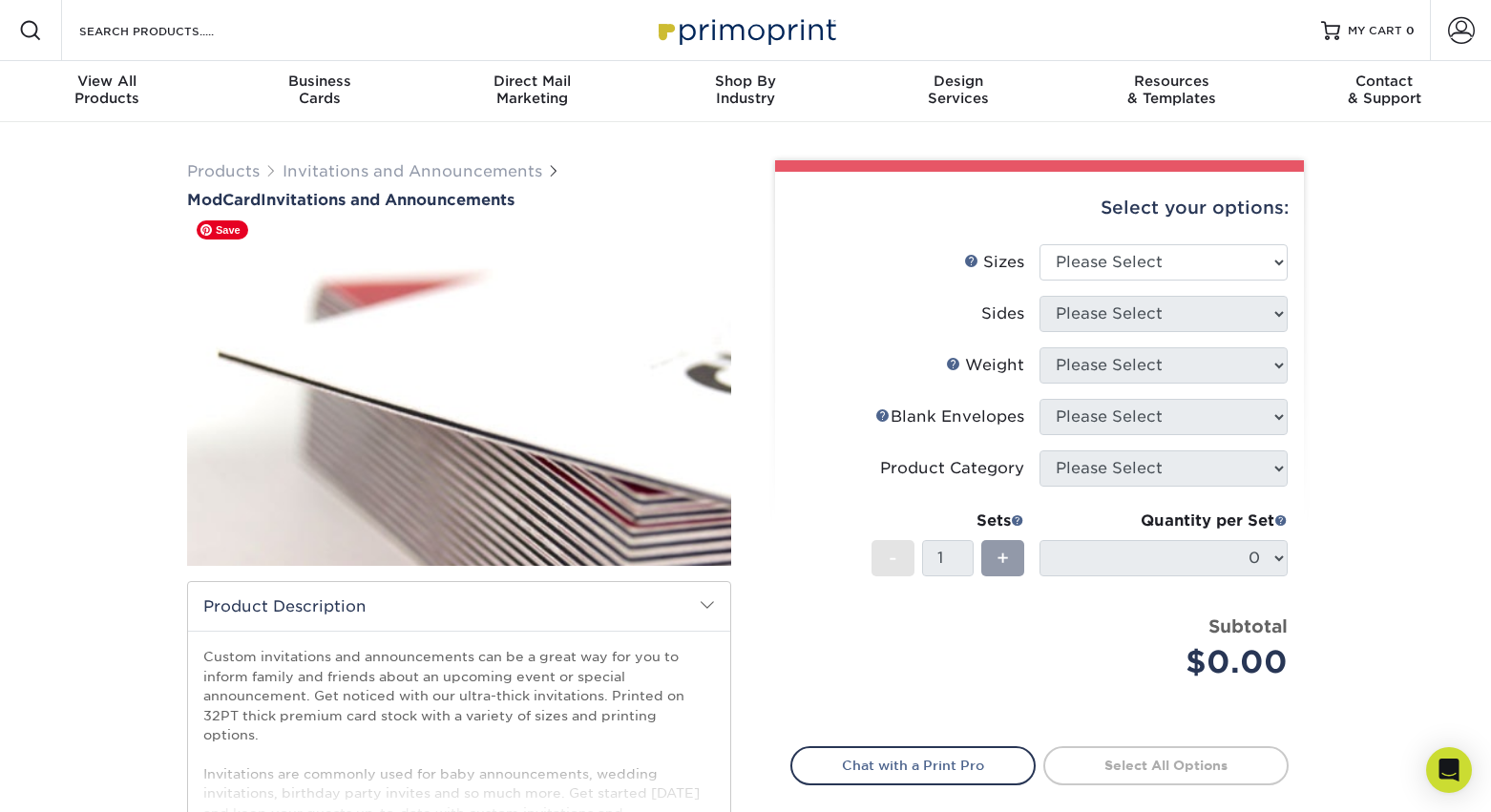
scroll to position [356, 0]
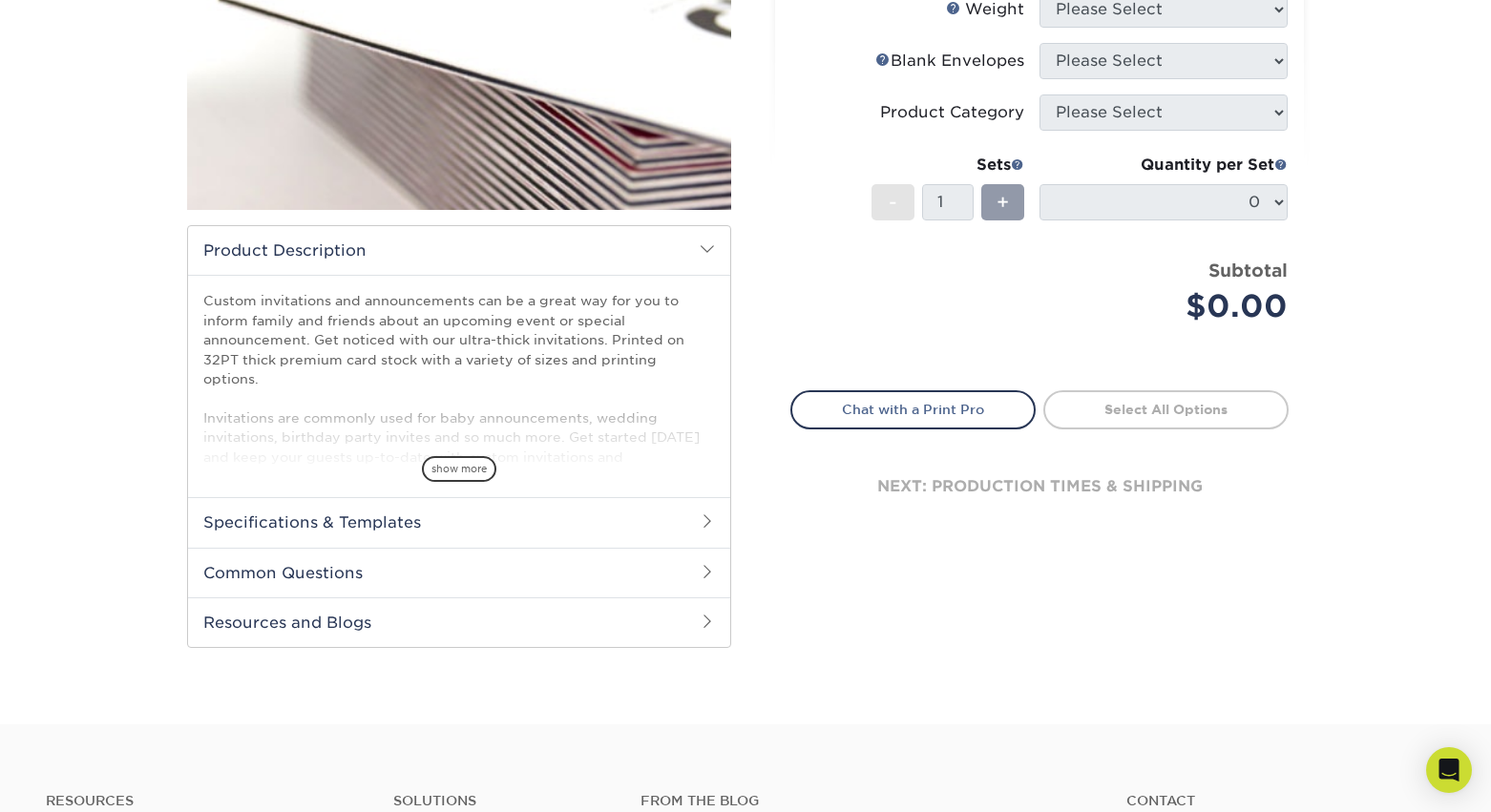
click at [447, 455] on div "show more" at bounding box center [458, 436] width 512 height 92
click at [460, 460] on span "show more" at bounding box center [458, 469] width 74 height 26
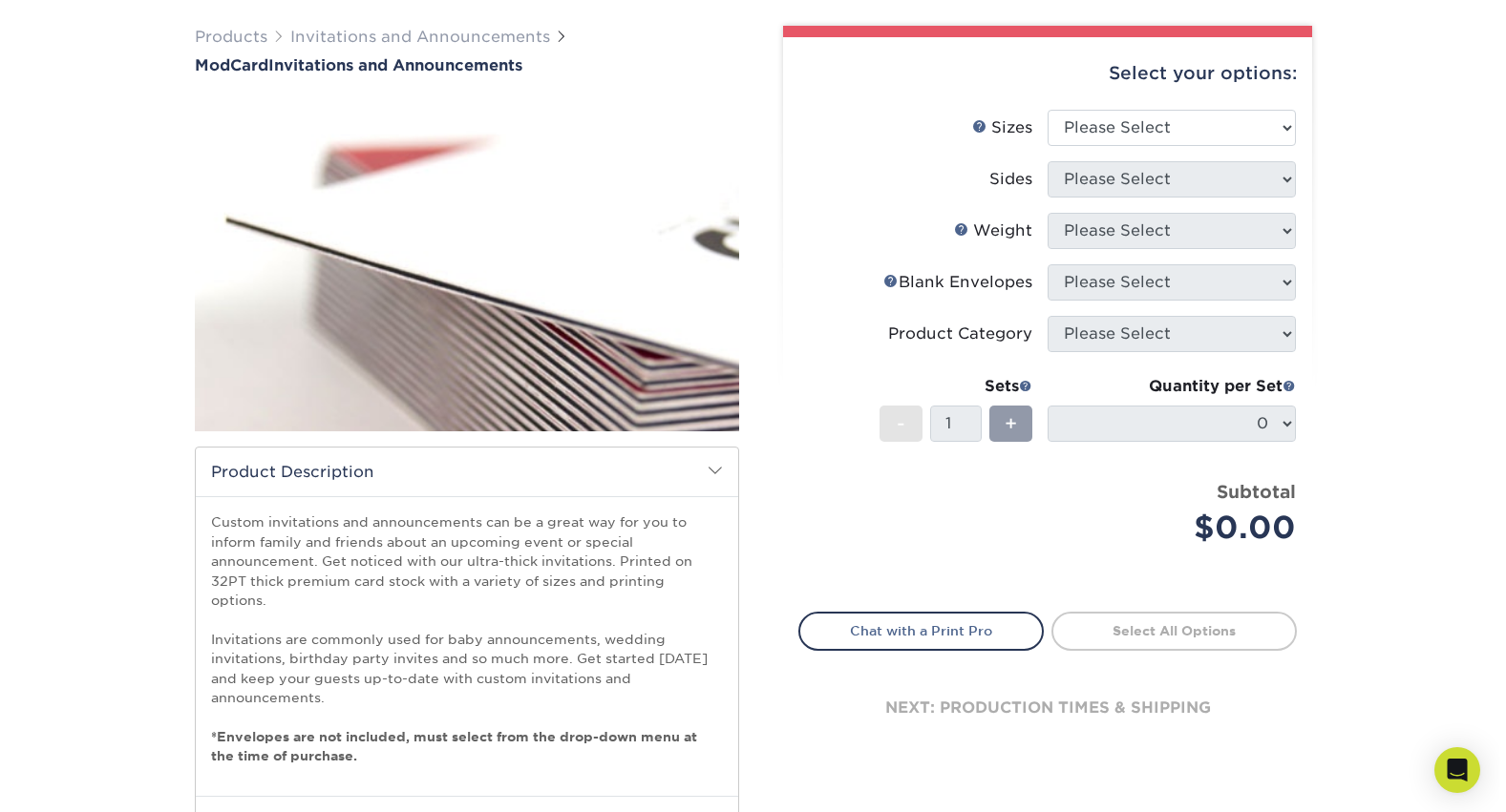
scroll to position [0, 0]
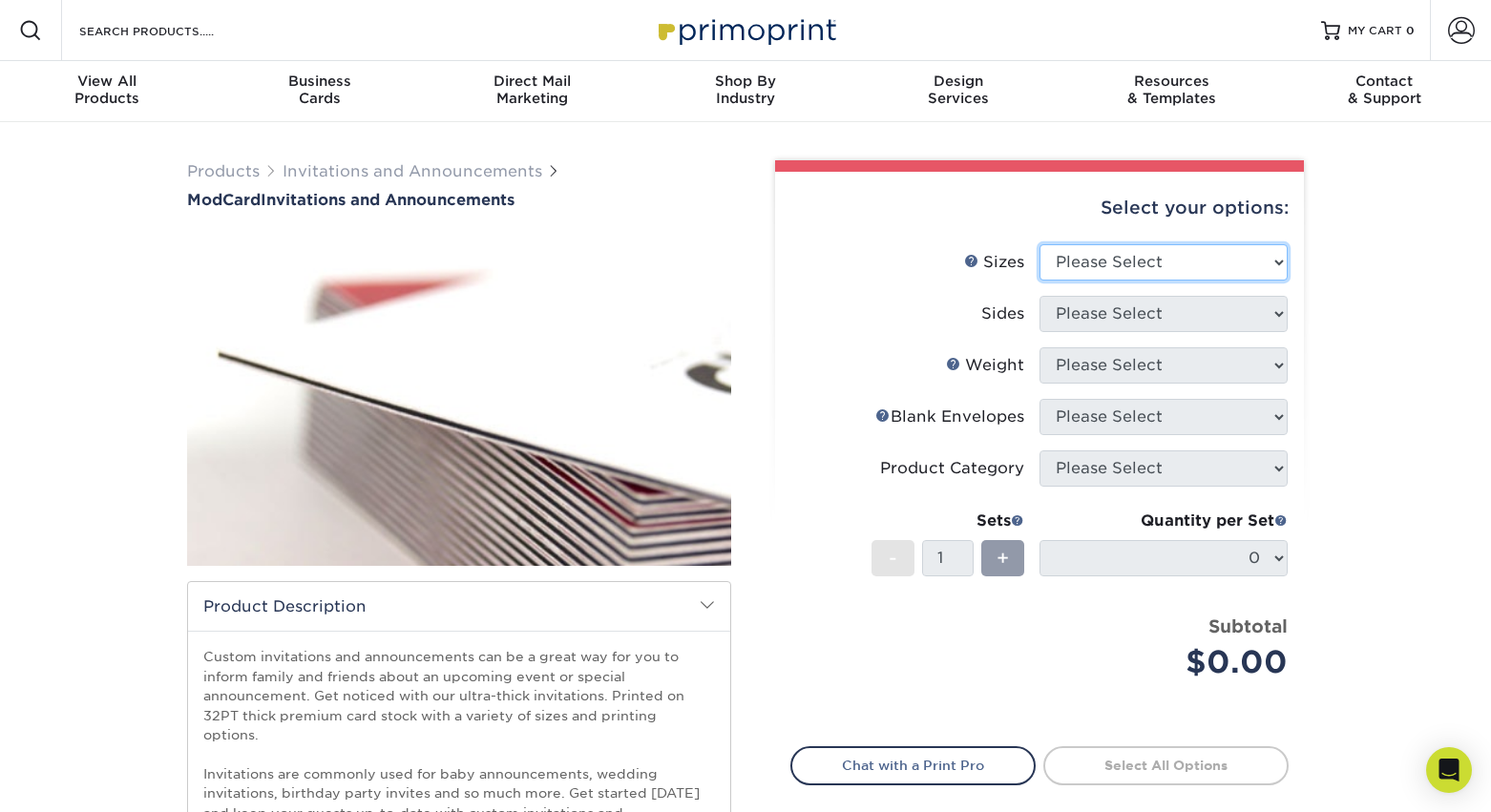
click at [1133, 251] on select "Please Select 4.25" x 5.5" 4.25" x 6" 5" x 7" 6" x 6"" at bounding box center [1163, 263] width 248 height 37
select select "5.00x7.00"
click at [1039, 245] on select "Please Select 4.25" x 5.5" 4.25" x 6" 5" x 7" 6" x 6"" at bounding box center [1163, 263] width 248 height 37
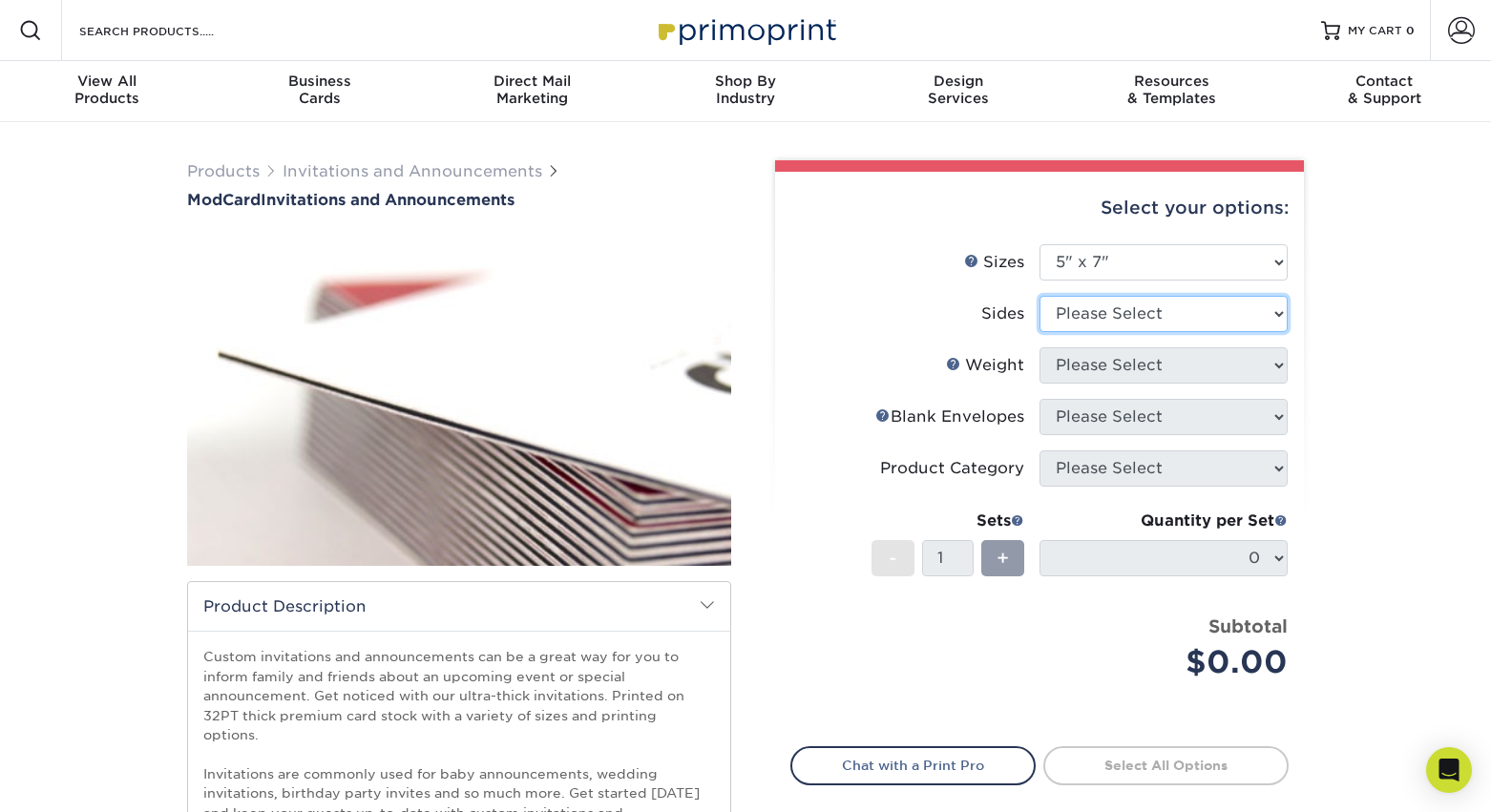
click at [1100, 307] on select "Please Select Print Both Sides Print Front Only" at bounding box center [1163, 314] width 248 height 37
select select "32d3c223-f82c-492b-b915-ba065a00862f"
click at [1039, 296] on select "Please Select Print Both Sides Print Front Only" at bounding box center [1163, 314] width 248 height 37
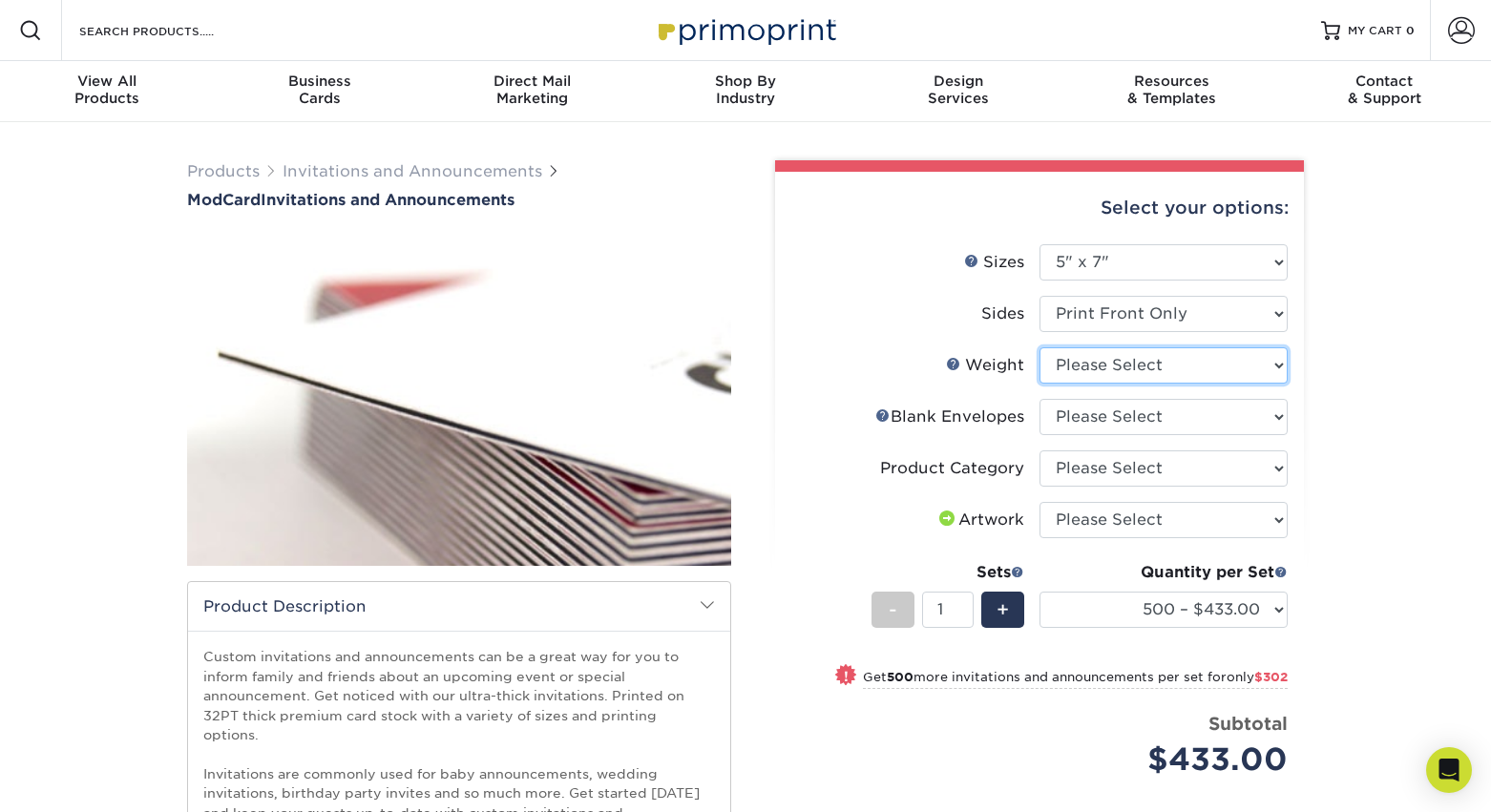
click at [1125, 368] on select "Please Select 32PTUCBLK" at bounding box center [1163, 365] width 248 height 37
select select "32PTUCBLK"
click at [1039, 347] on select "Please Select 32PTUCBLK" at bounding box center [1163, 365] width 248 height 37
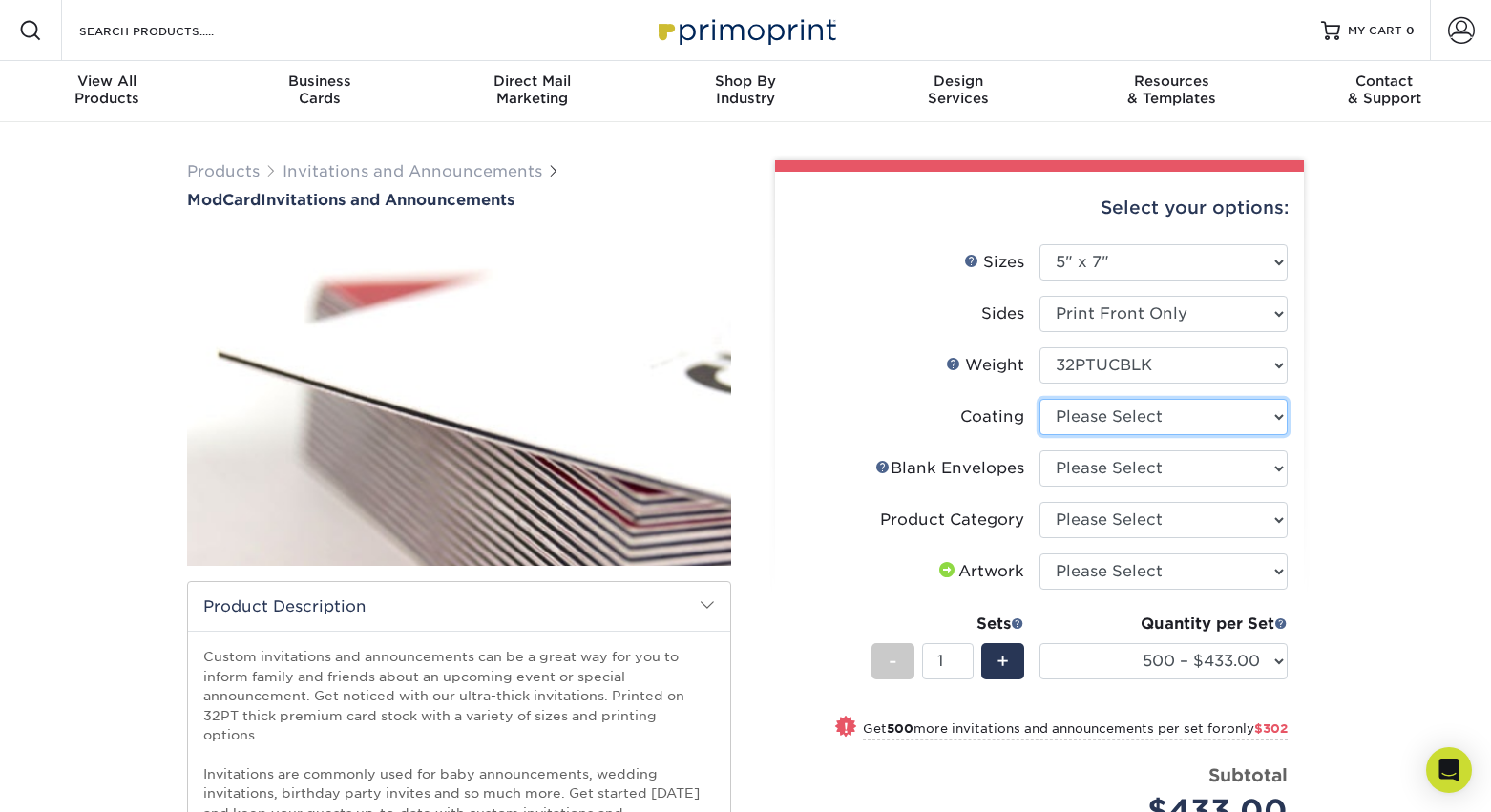
click at [1193, 415] on select at bounding box center [1163, 418] width 248 height 37
select select "3e7618de-abca-4bda-9f97-8b9129e913d8"
click at [1039, 399] on select at bounding box center [1163, 418] width 248 height 37
